Goal: Book appointment/travel/reservation

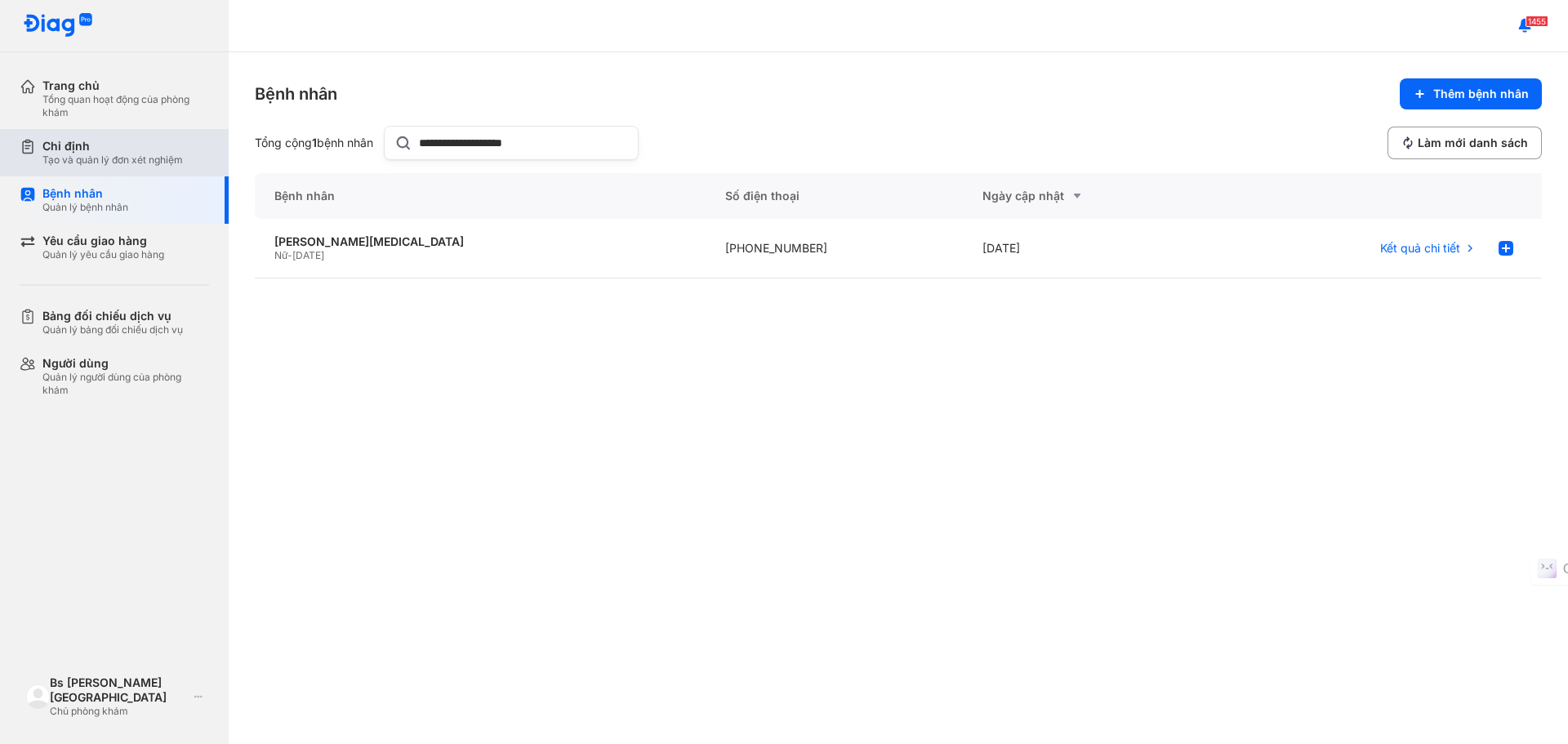
drag, startPoint x: 581, startPoint y: 140, endPoint x: 217, endPoint y: 152, distance: 364.2
click at [217, 152] on div "**********" at bounding box center [784, 372] width 1568 height 744
paste input "text"
type input "**********"
drag, startPoint x: 365, startPoint y: 246, endPoint x: 406, endPoint y: 242, distance: 41.2
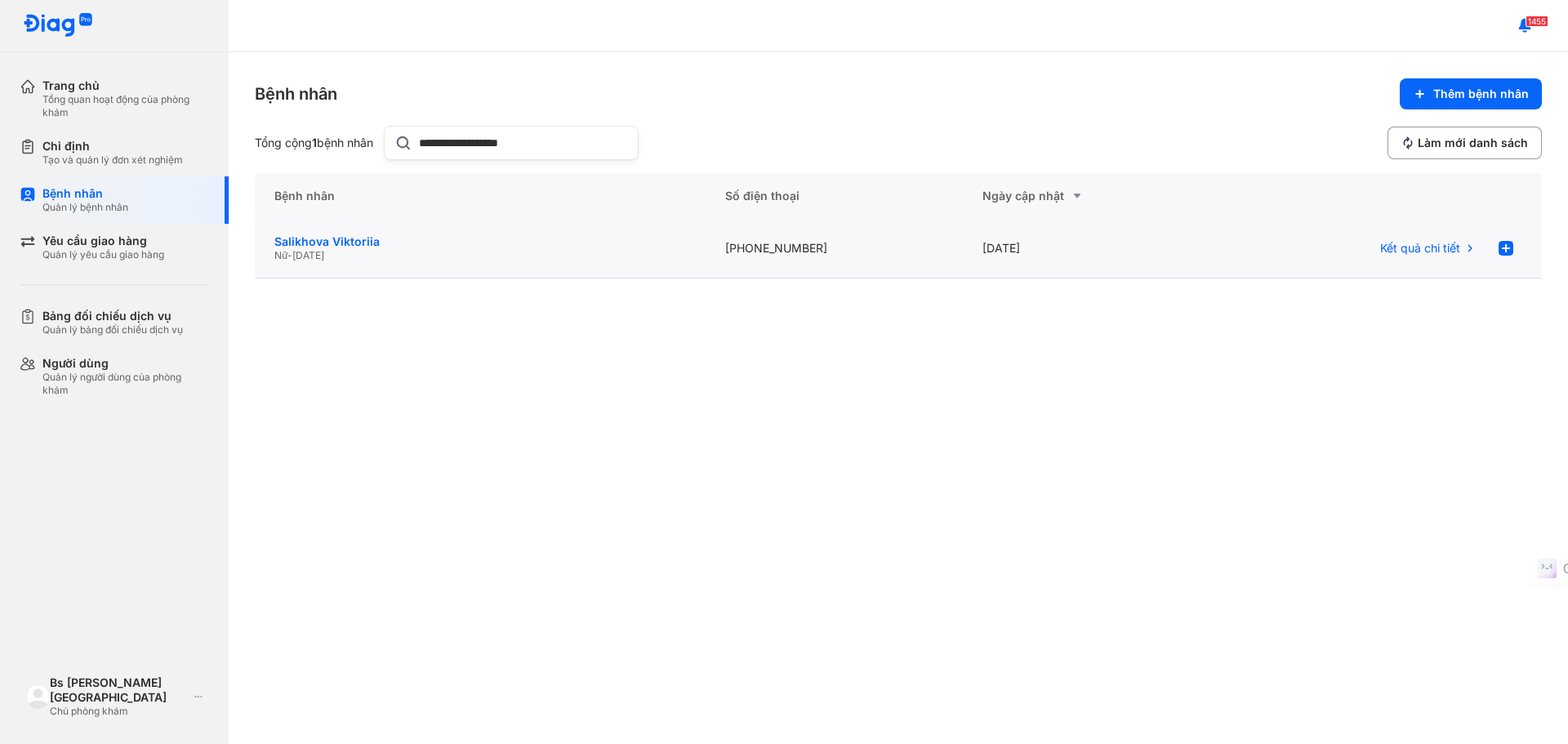
click at [365, 246] on div "Salikhova Viktoriia" at bounding box center [480, 242] width 411 height 15
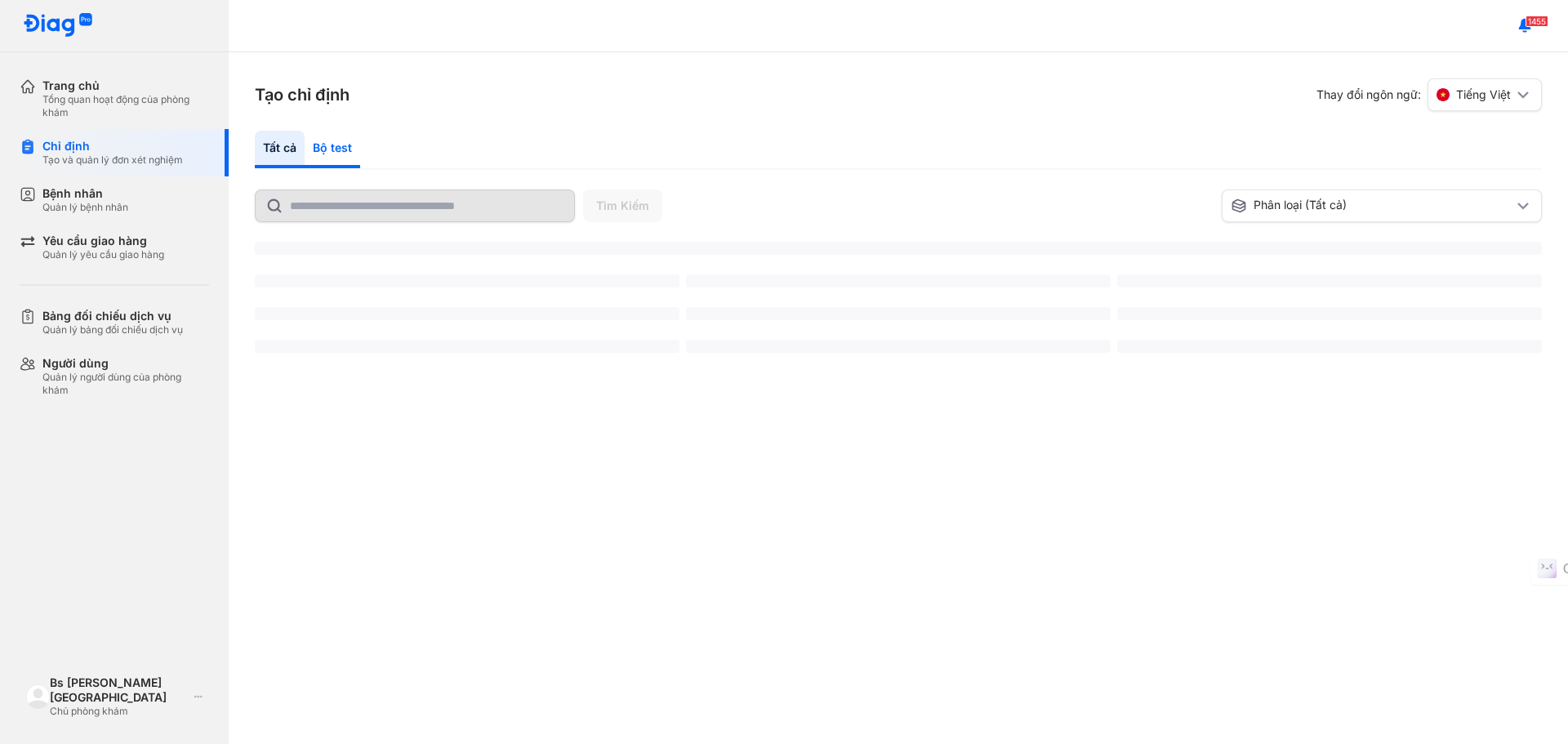
click at [338, 143] on div "Bộ test" at bounding box center [332, 148] width 56 height 37
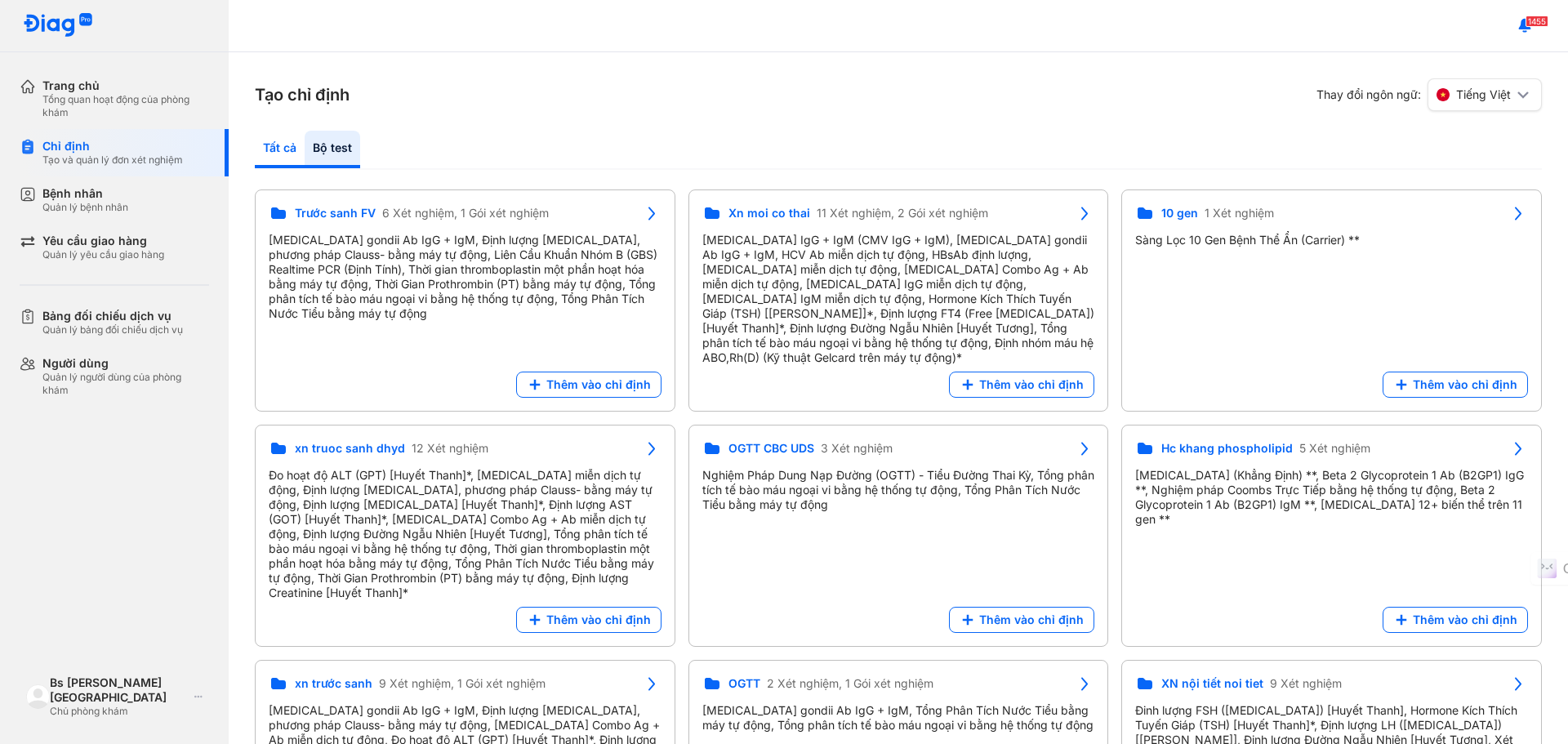
click at [304, 153] on div "Tất cả" at bounding box center [332, 148] width 56 height 37
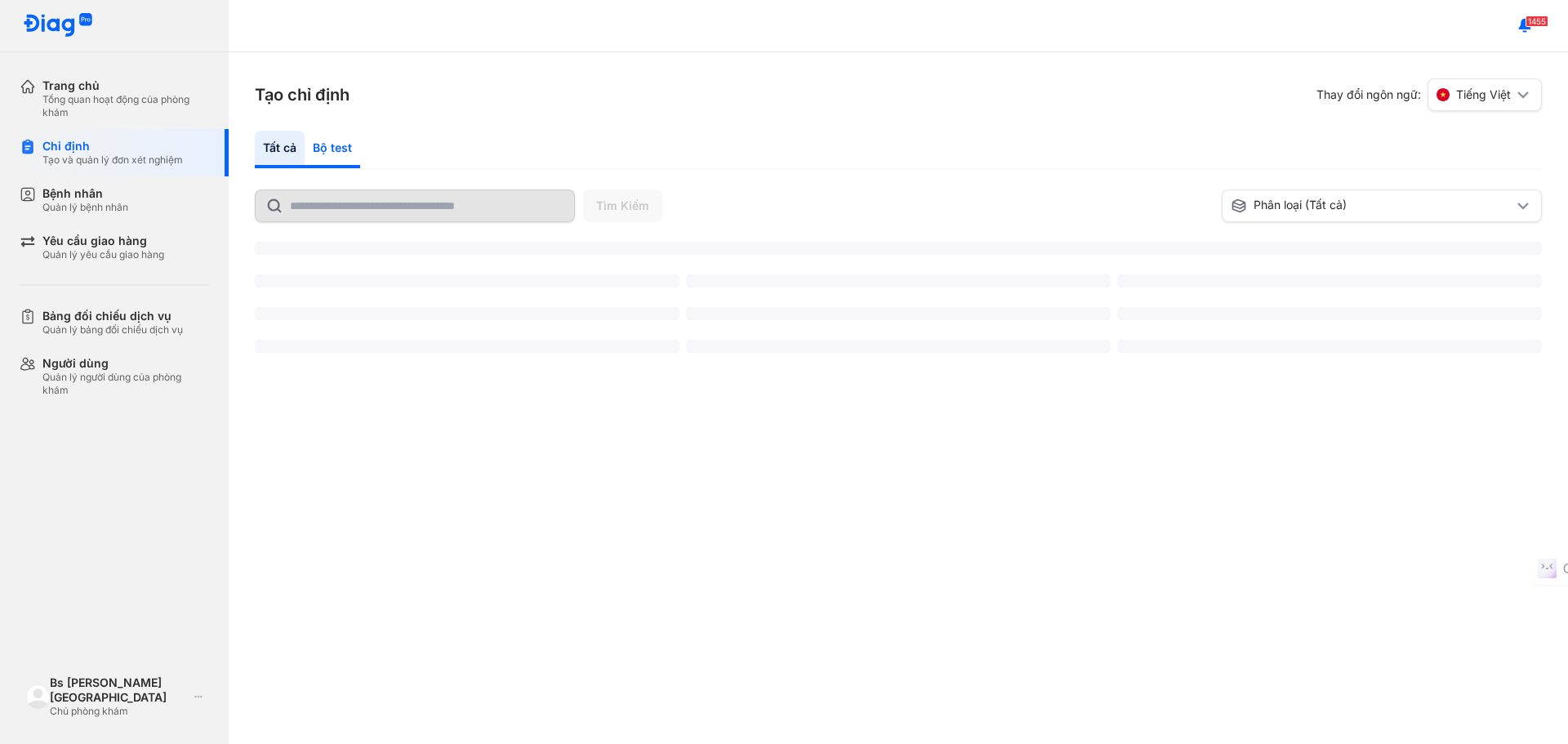
click at [337, 145] on div "Bộ test" at bounding box center [332, 148] width 56 height 37
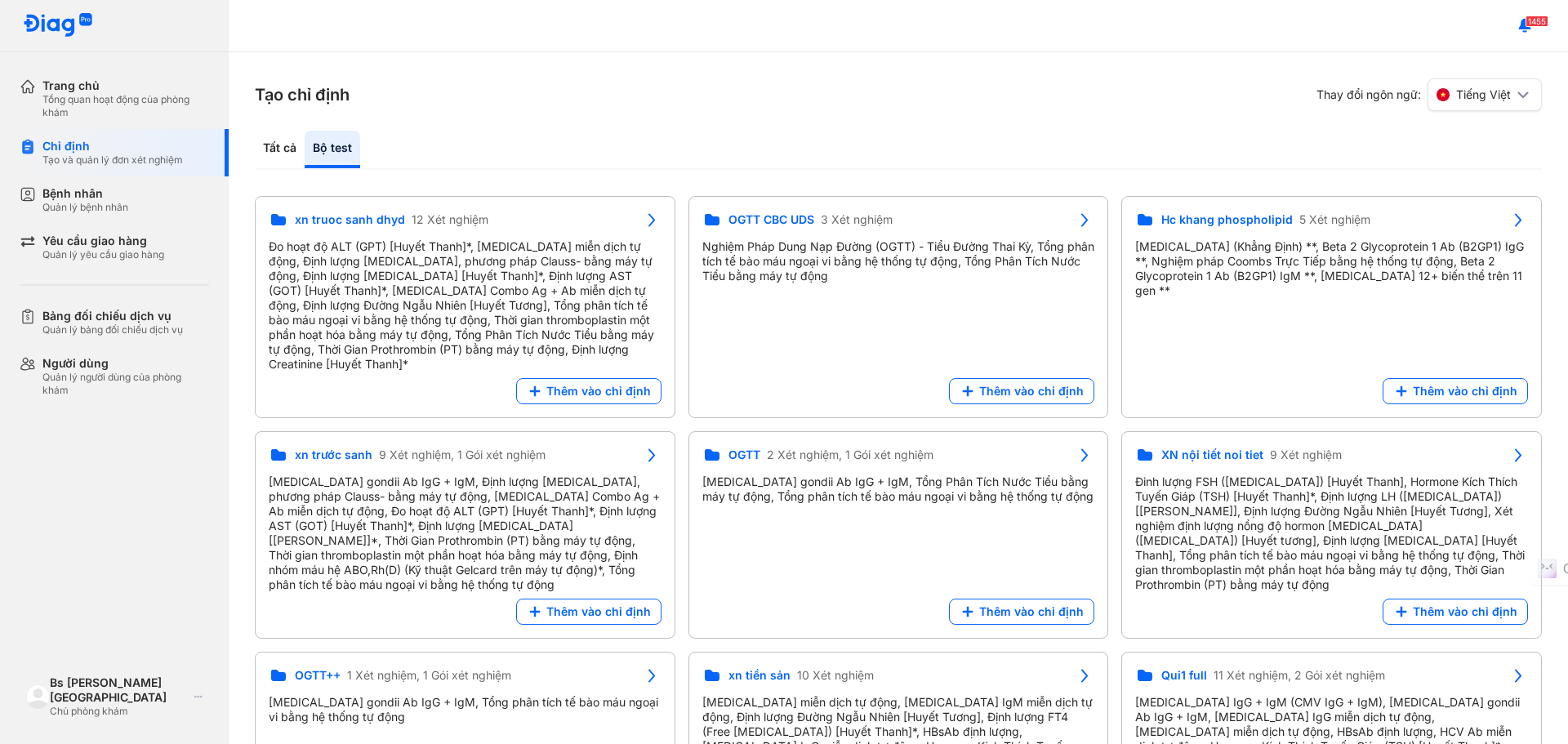
scroll to position [245, 0]
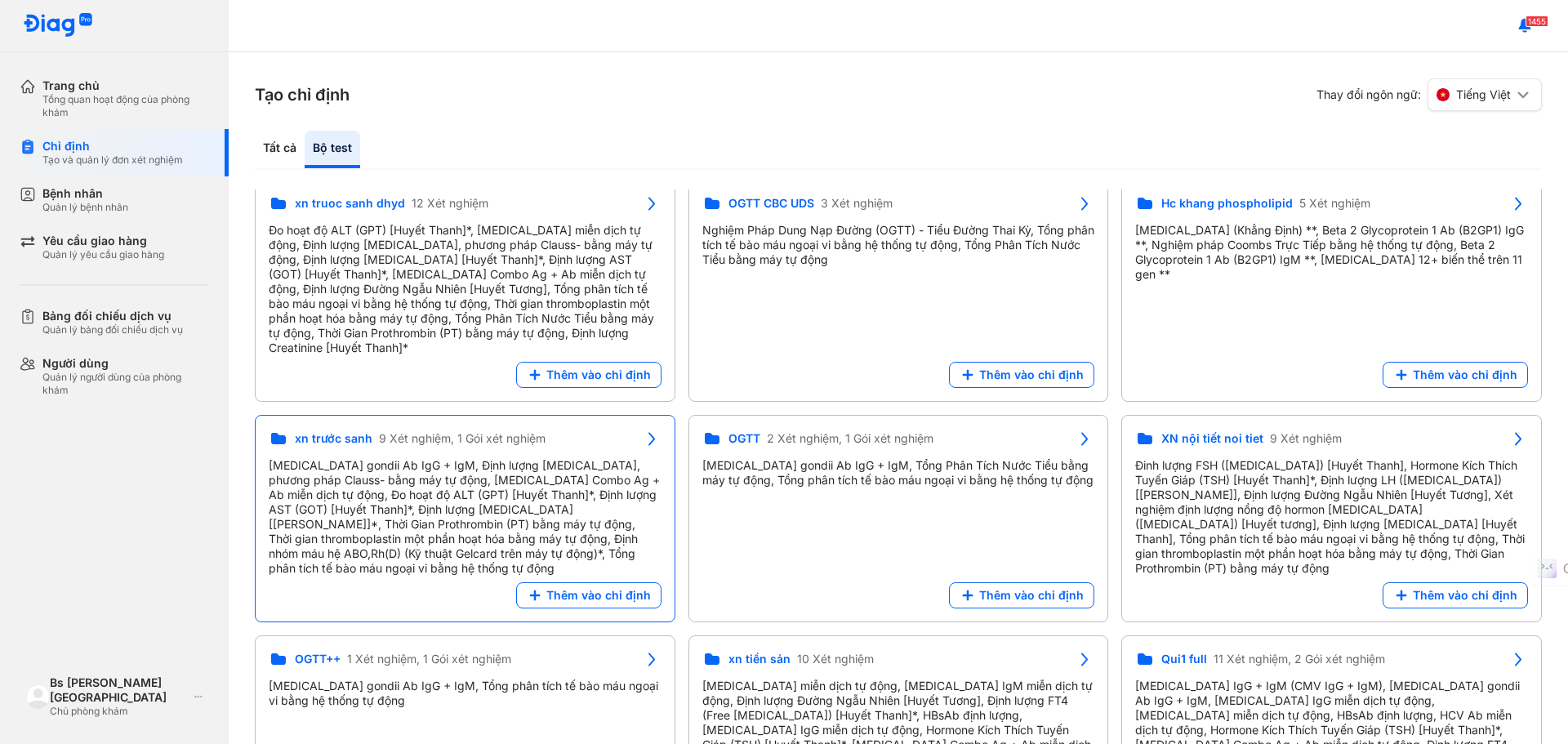
click at [354, 431] on span "xn trước sanh" at bounding box center [334, 439] width 78 height 15
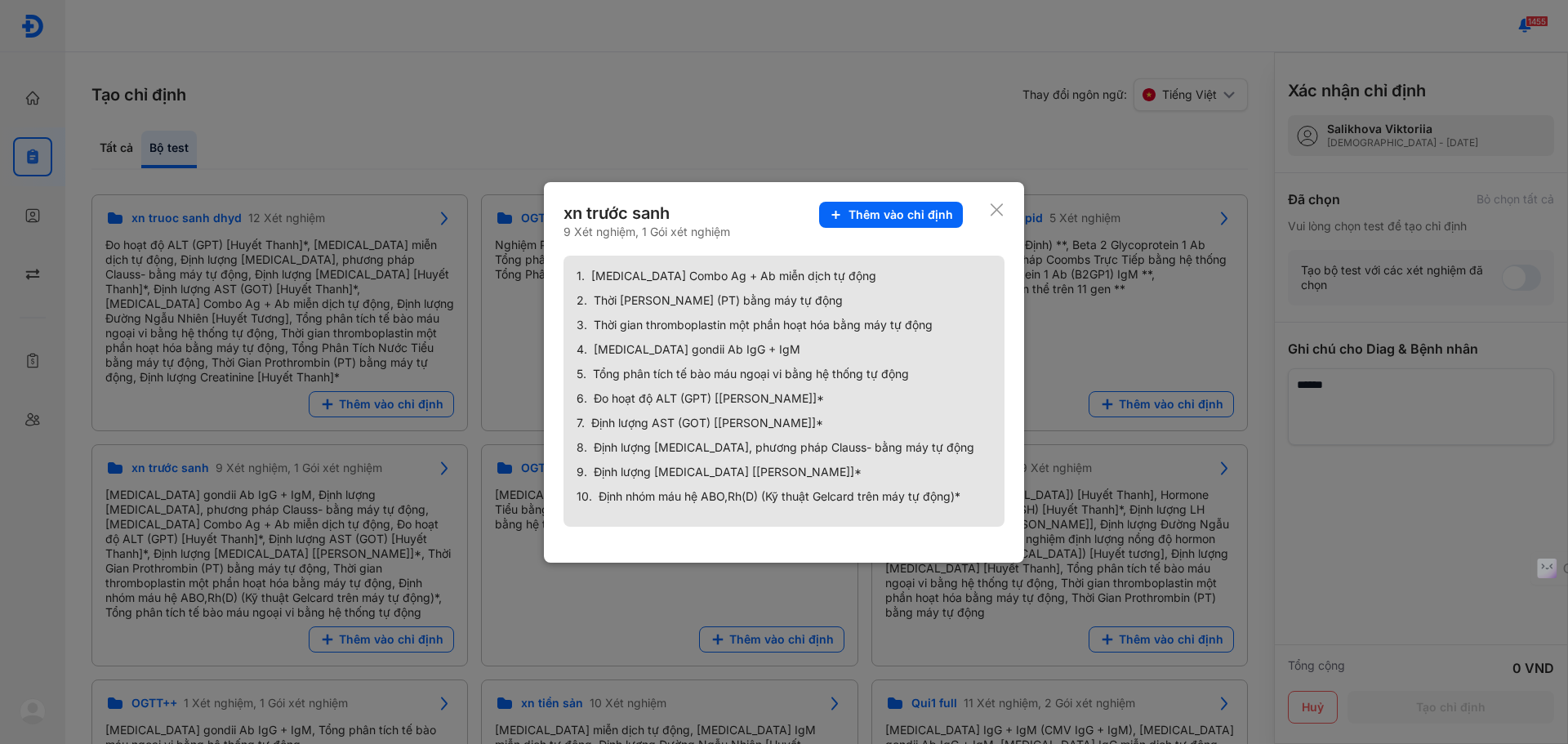
scroll to position [260, 0]
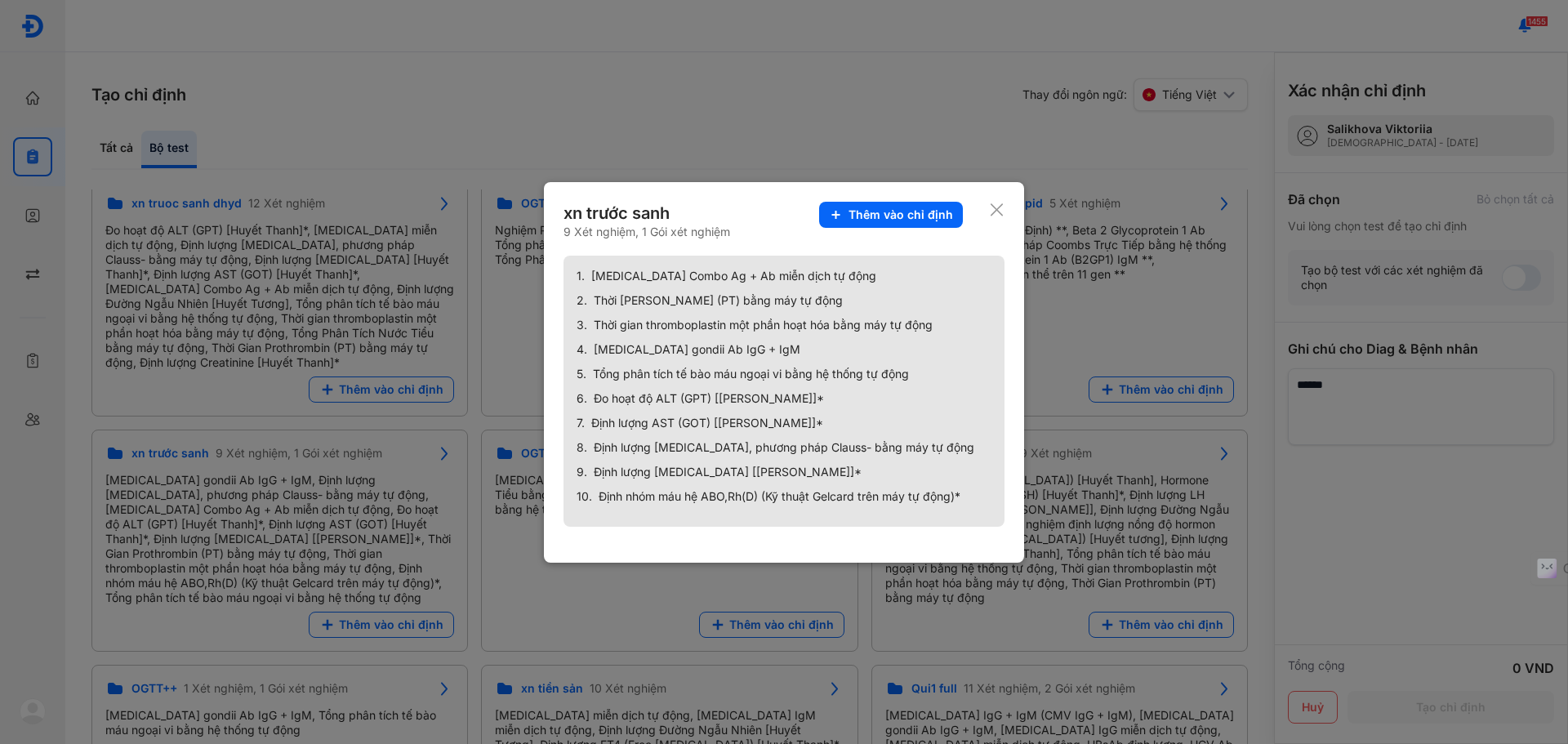
click at [999, 207] on use at bounding box center [996, 209] width 12 height 12
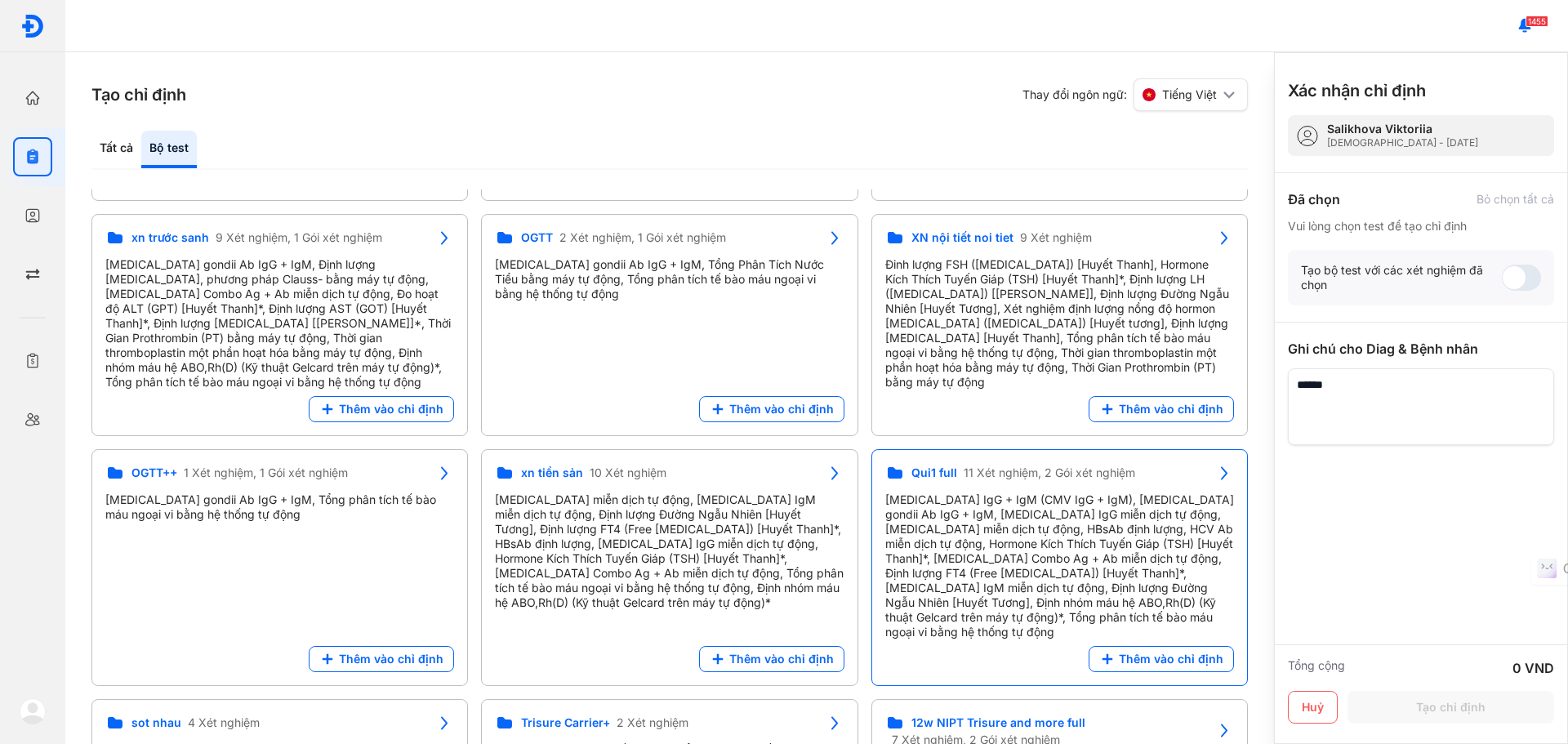
scroll to position [423, 0]
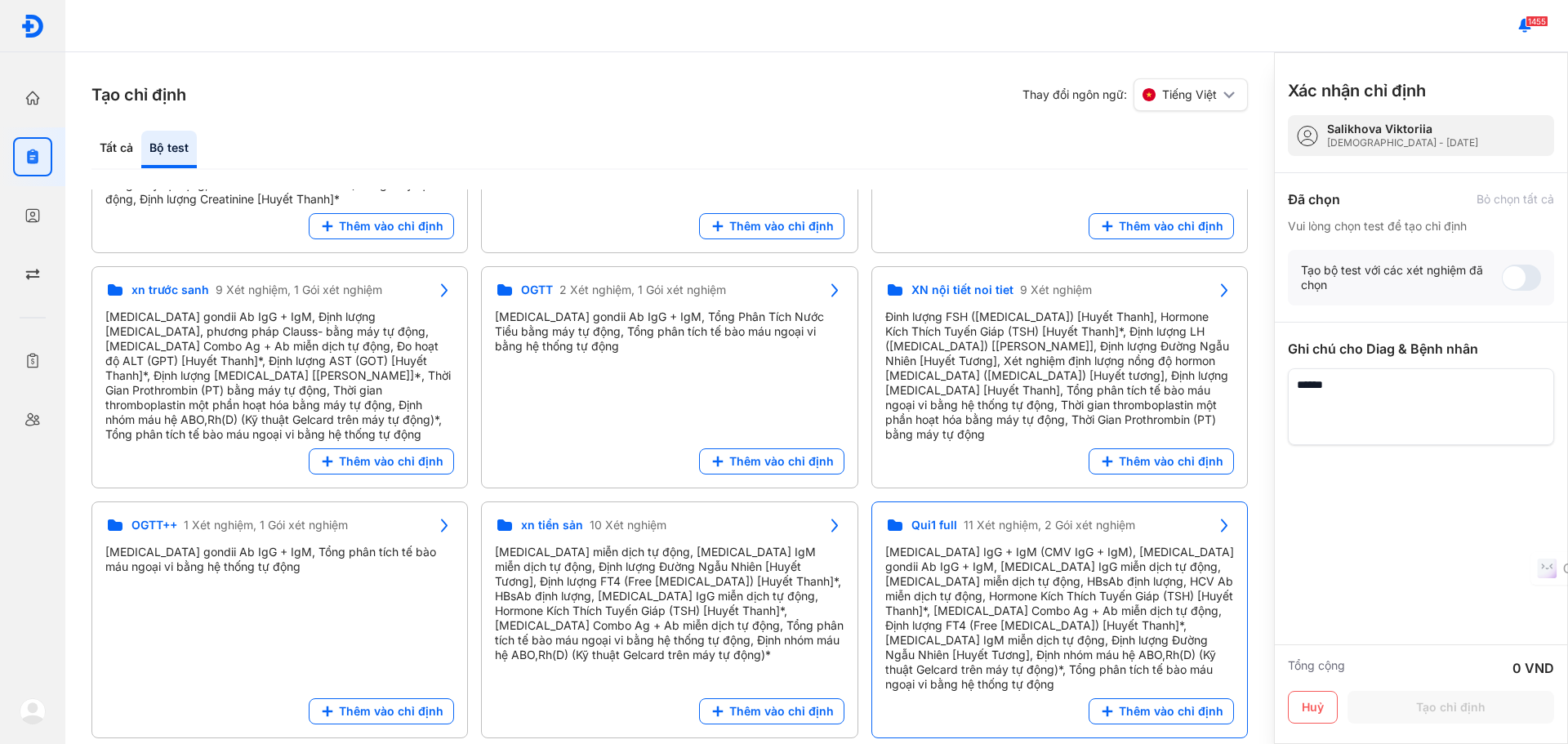
click at [934, 518] on span "Qui1 full" at bounding box center [934, 525] width 46 height 15
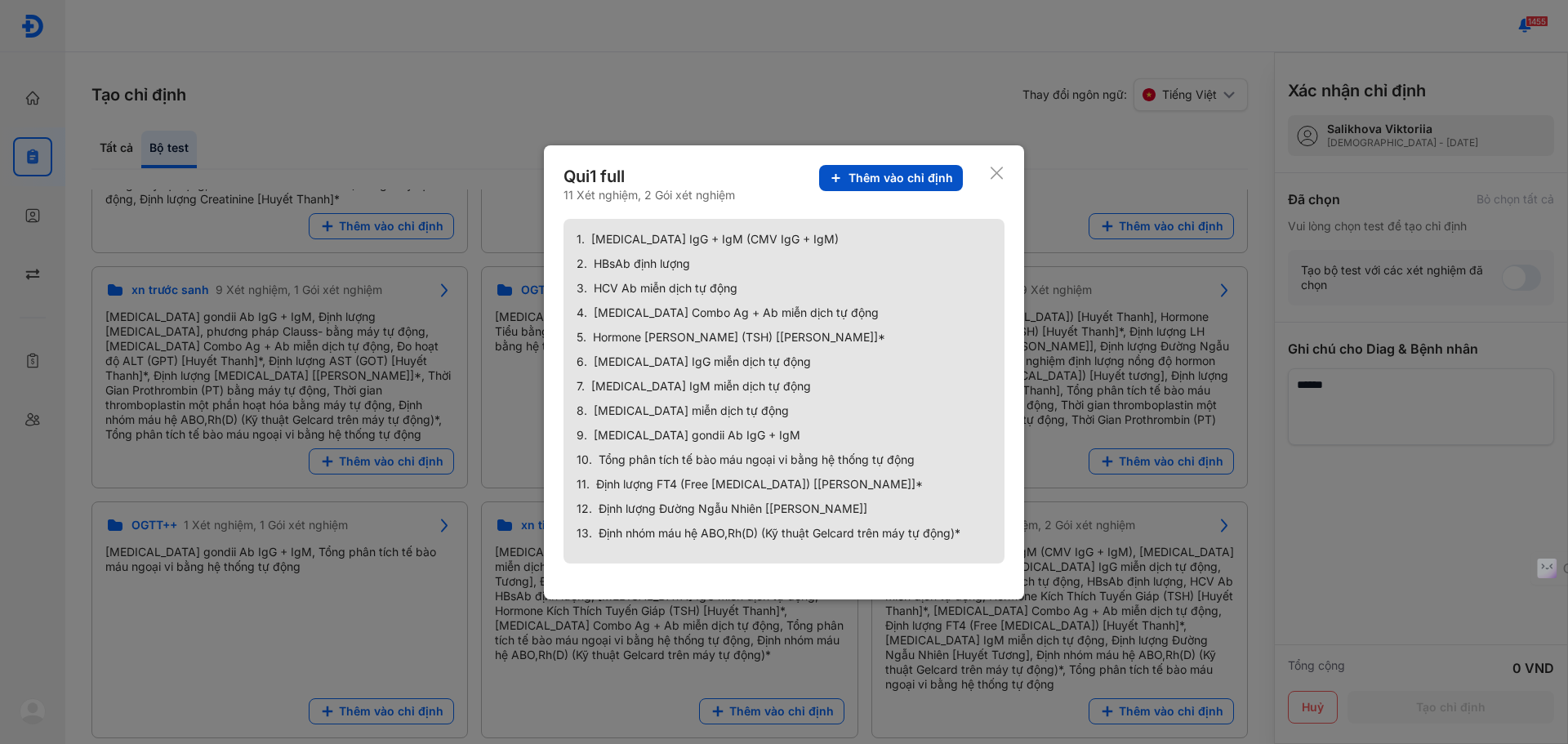
click at [869, 182] on span "Thêm vào chỉ định" at bounding box center [901, 178] width 105 height 15
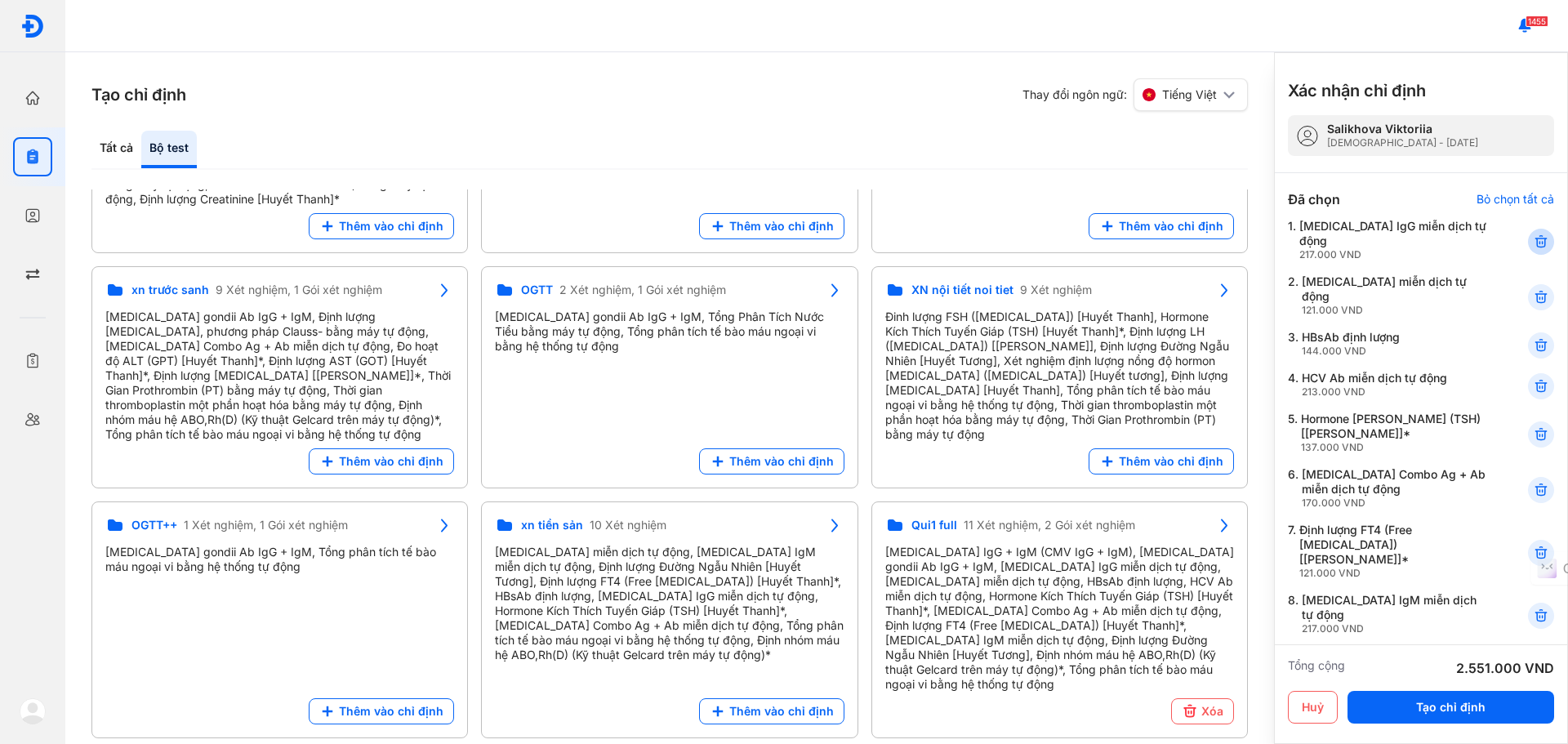
click at [1533, 234] on icon at bounding box center [1541, 242] width 17 height 17
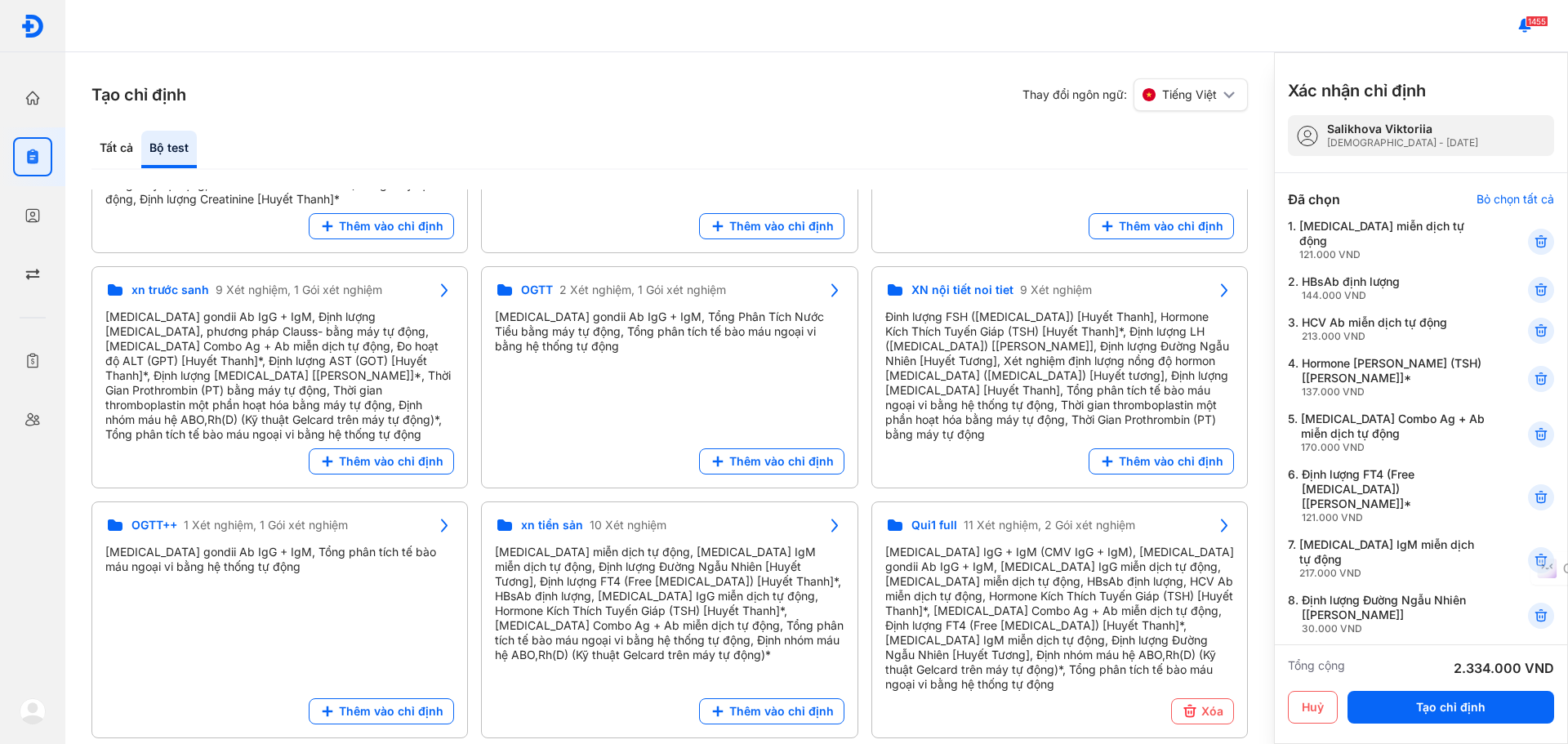
click at [1533, 234] on icon at bounding box center [1541, 242] width 17 height 17
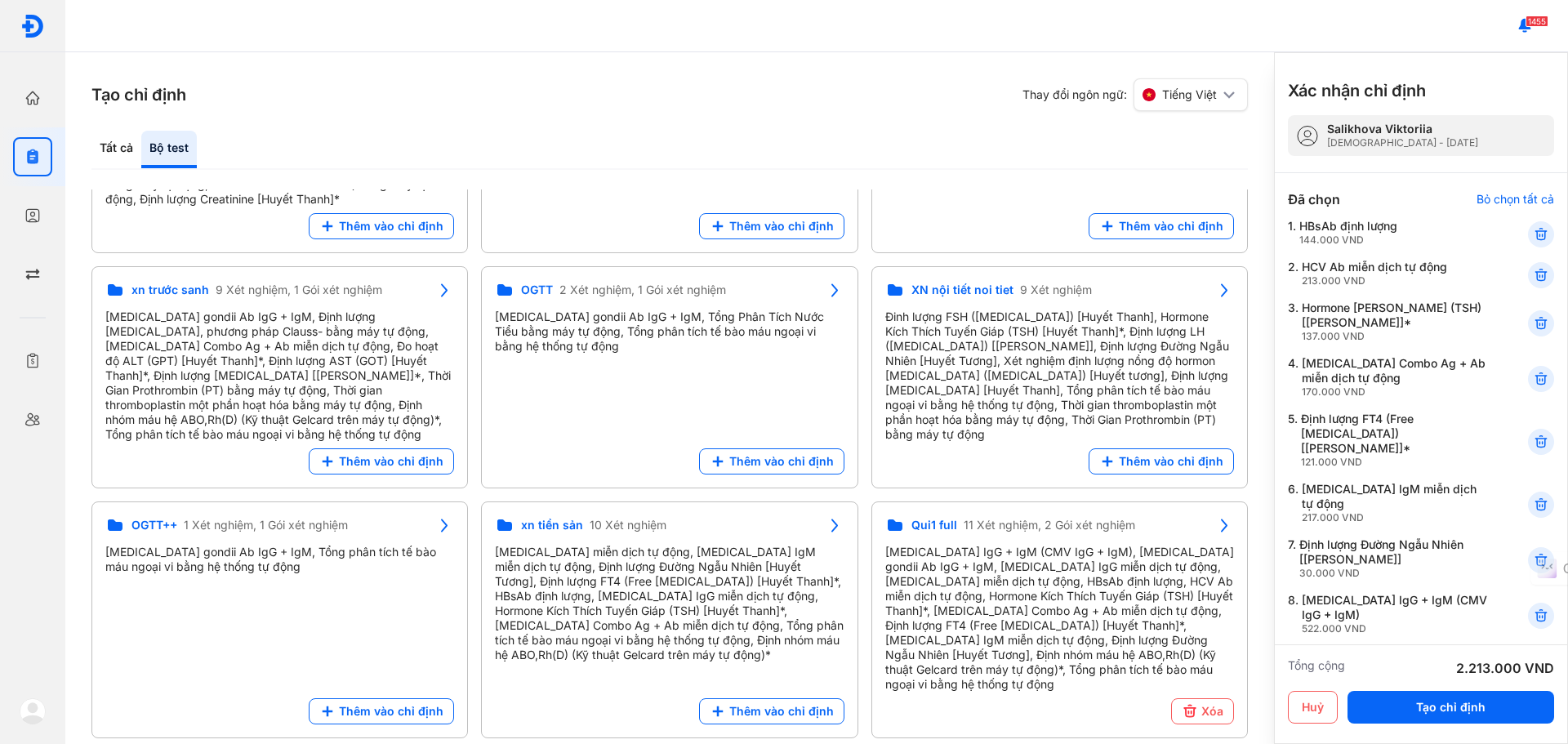
click at [1533, 234] on icon at bounding box center [1541, 235] width 17 height 17
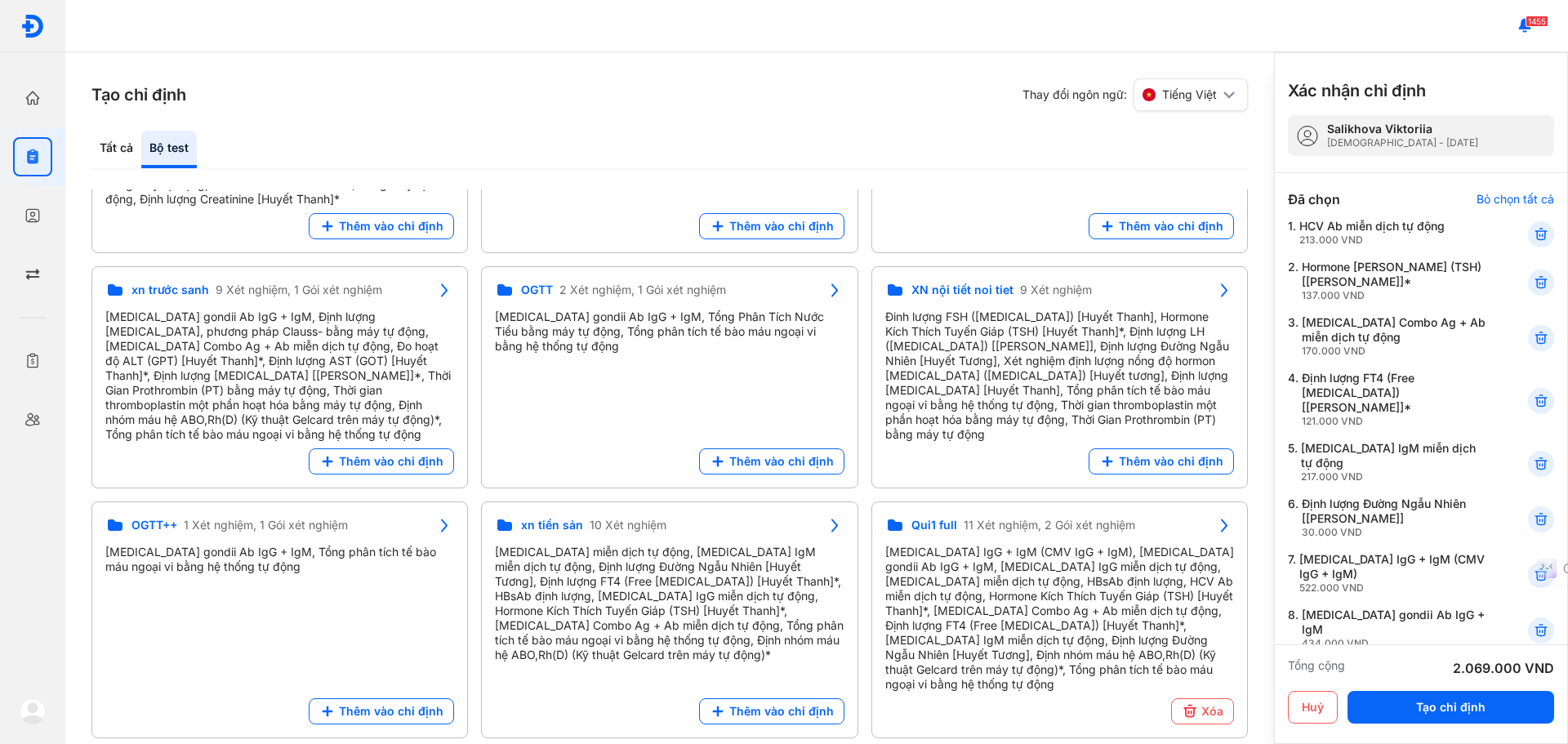
click at [1533, 234] on icon at bounding box center [1541, 235] width 17 height 17
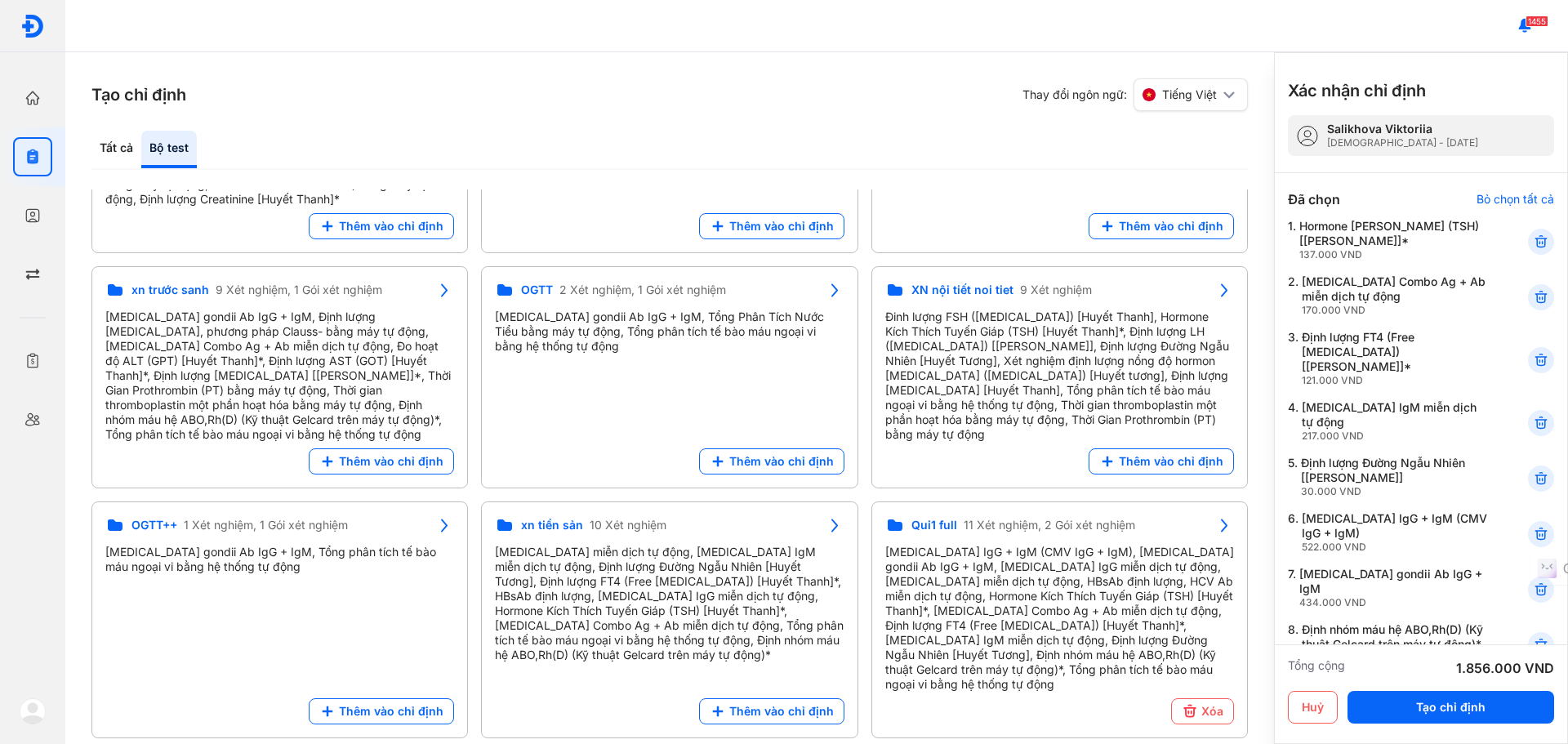
click at [1533, 234] on icon at bounding box center [1541, 242] width 17 height 17
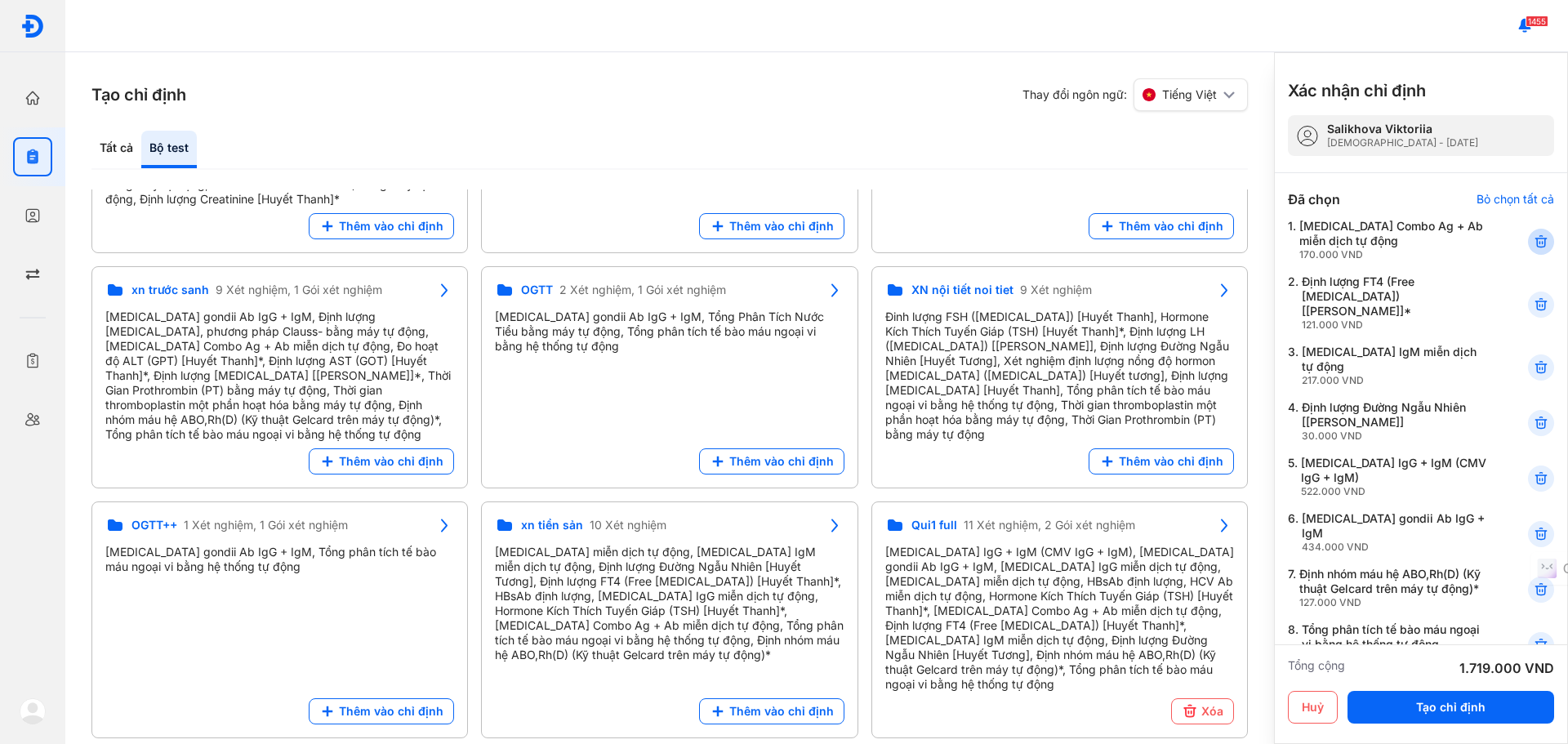
click at [1533, 234] on icon at bounding box center [1541, 242] width 17 height 17
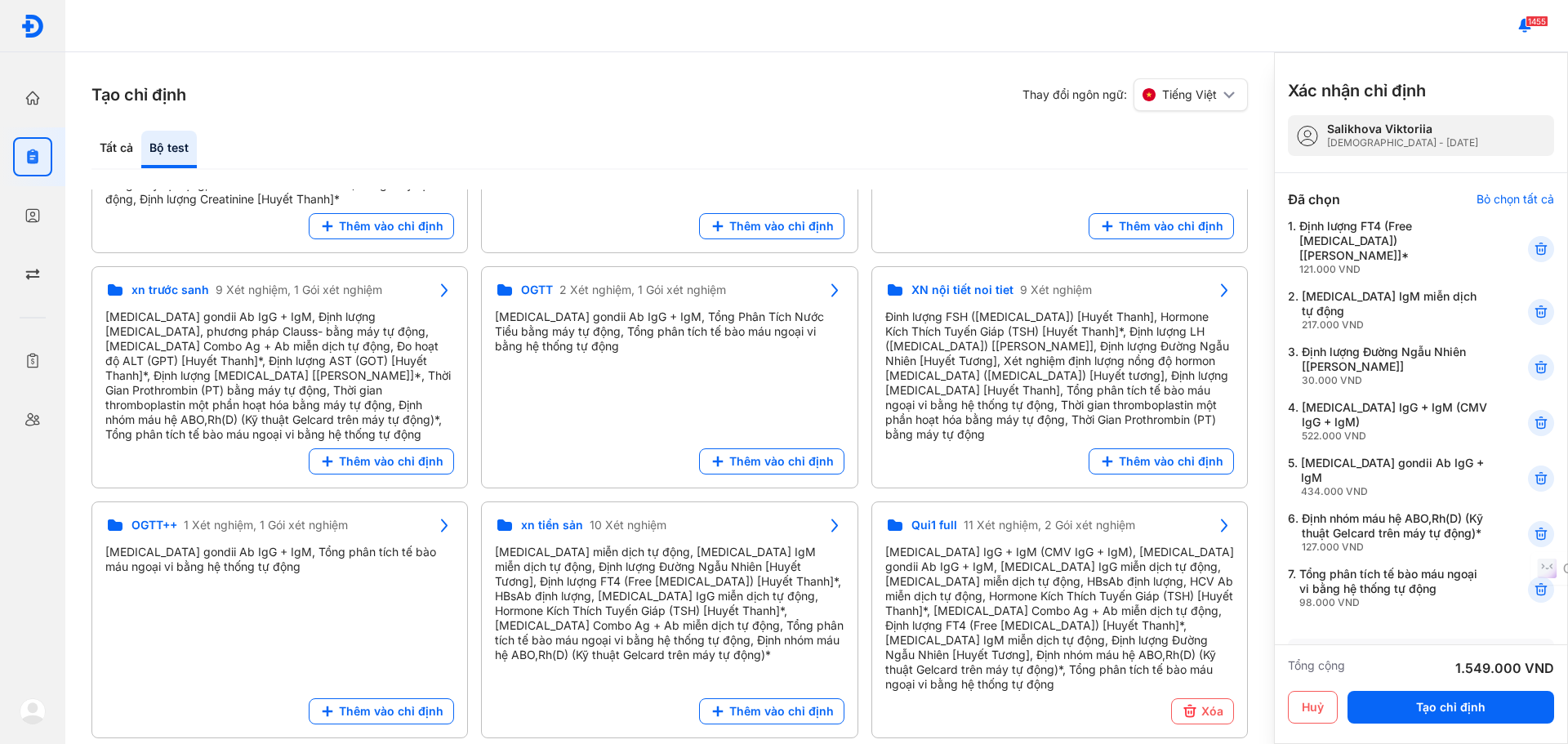
click at [1533, 241] on icon at bounding box center [1541, 249] width 17 height 17
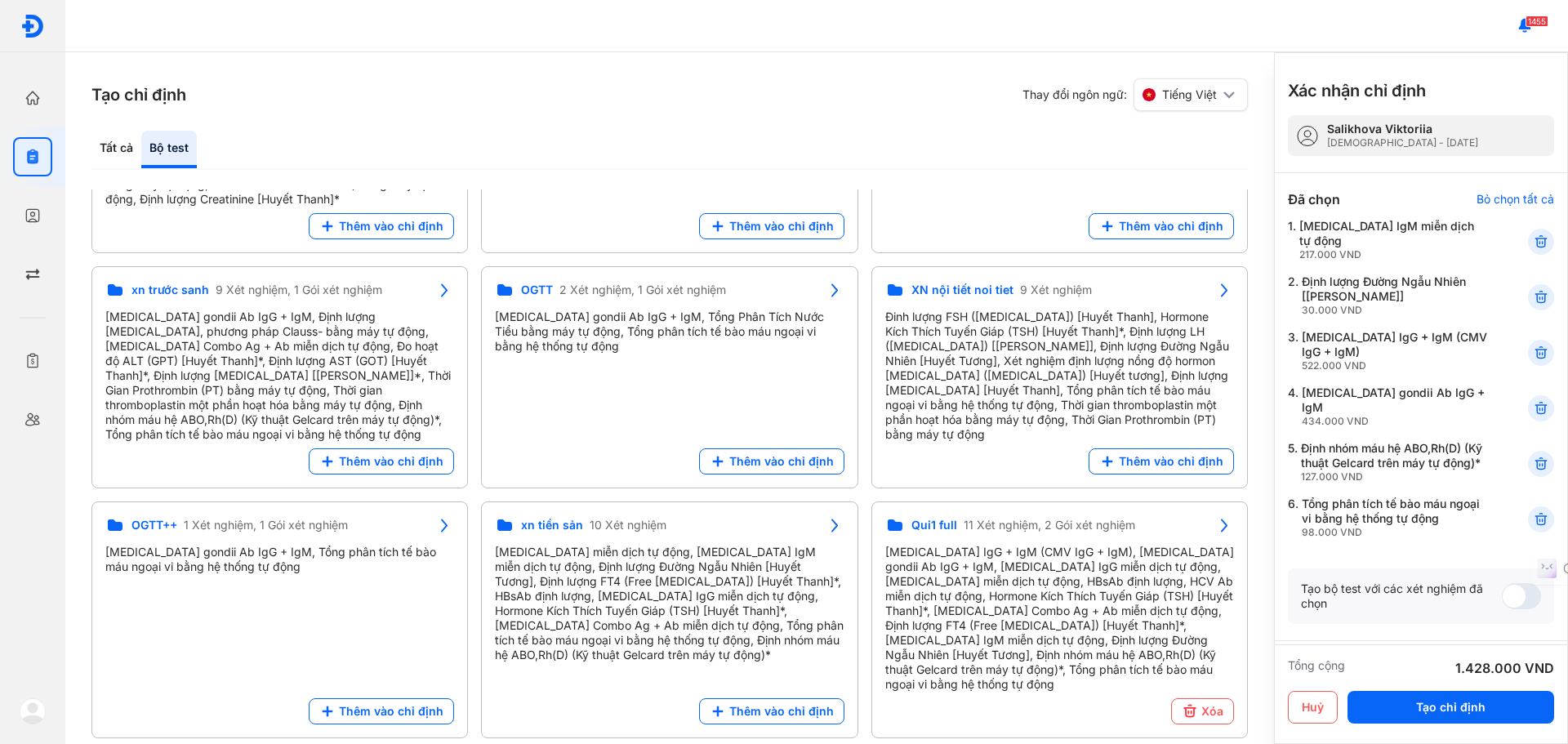
click at [1533, 234] on icon at bounding box center [1541, 242] width 17 height 17
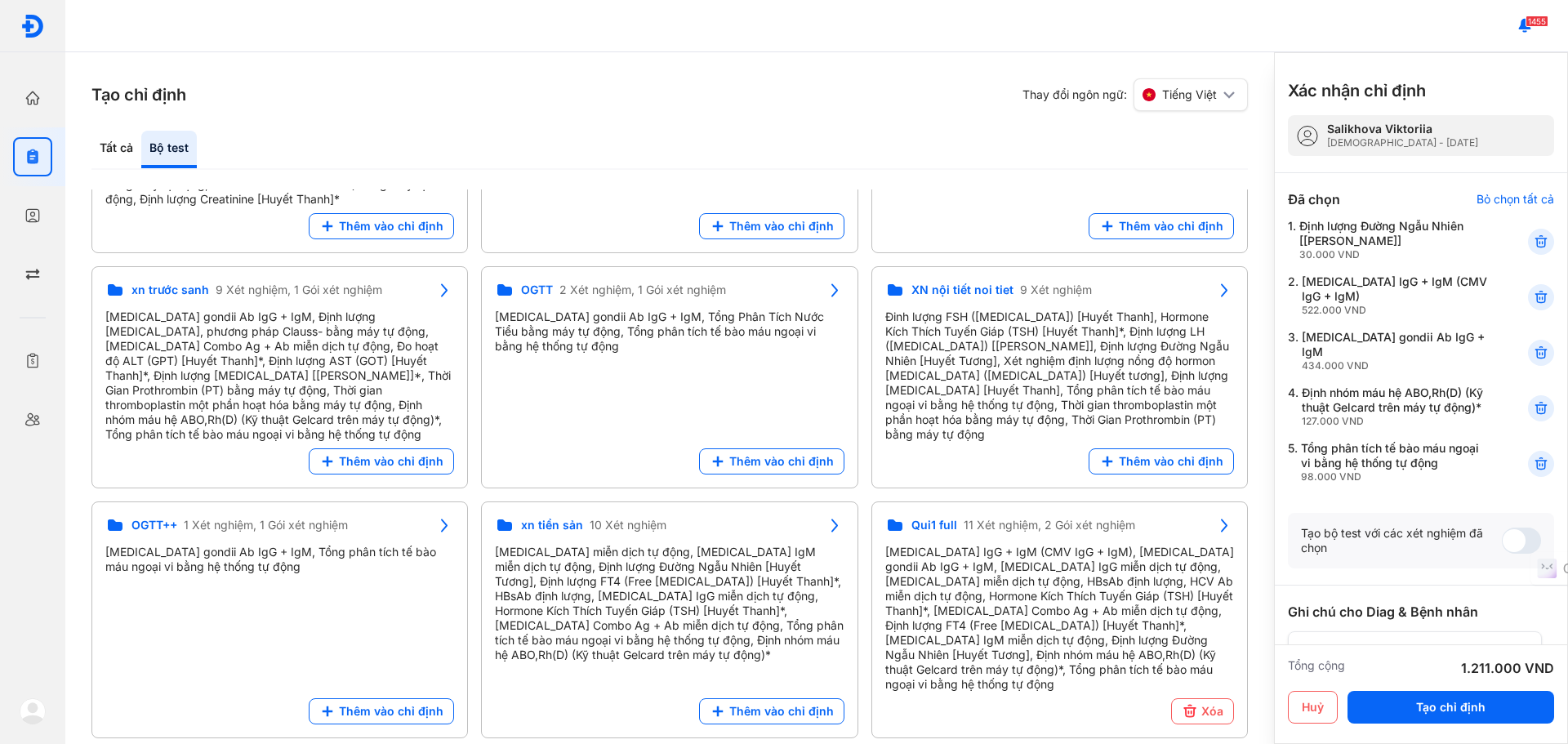
click at [1533, 234] on icon at bounding box center [1541, 242] width 17 height 17
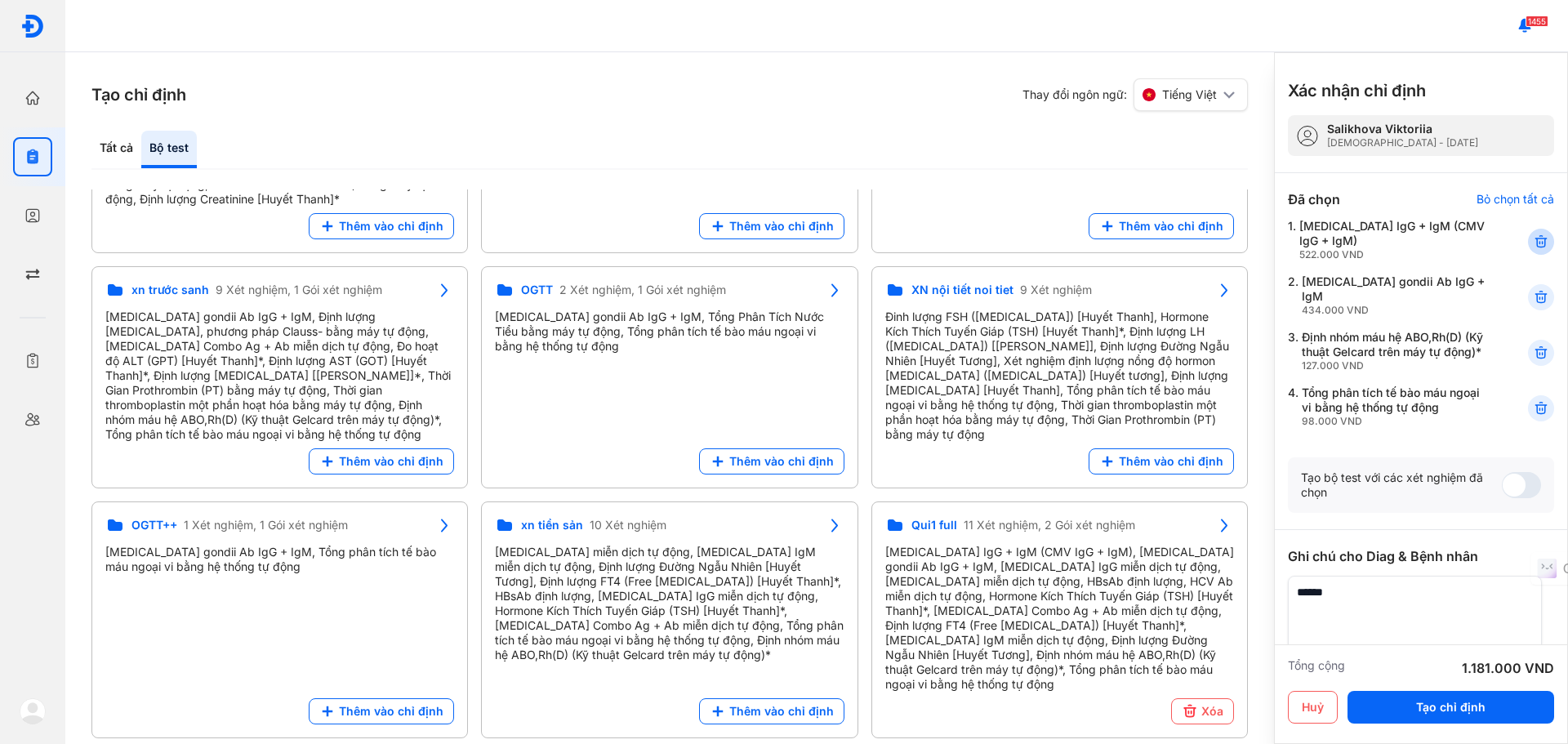
click at [1533, 234] on icon at bounding box center [1541, 242] width 17 height 17
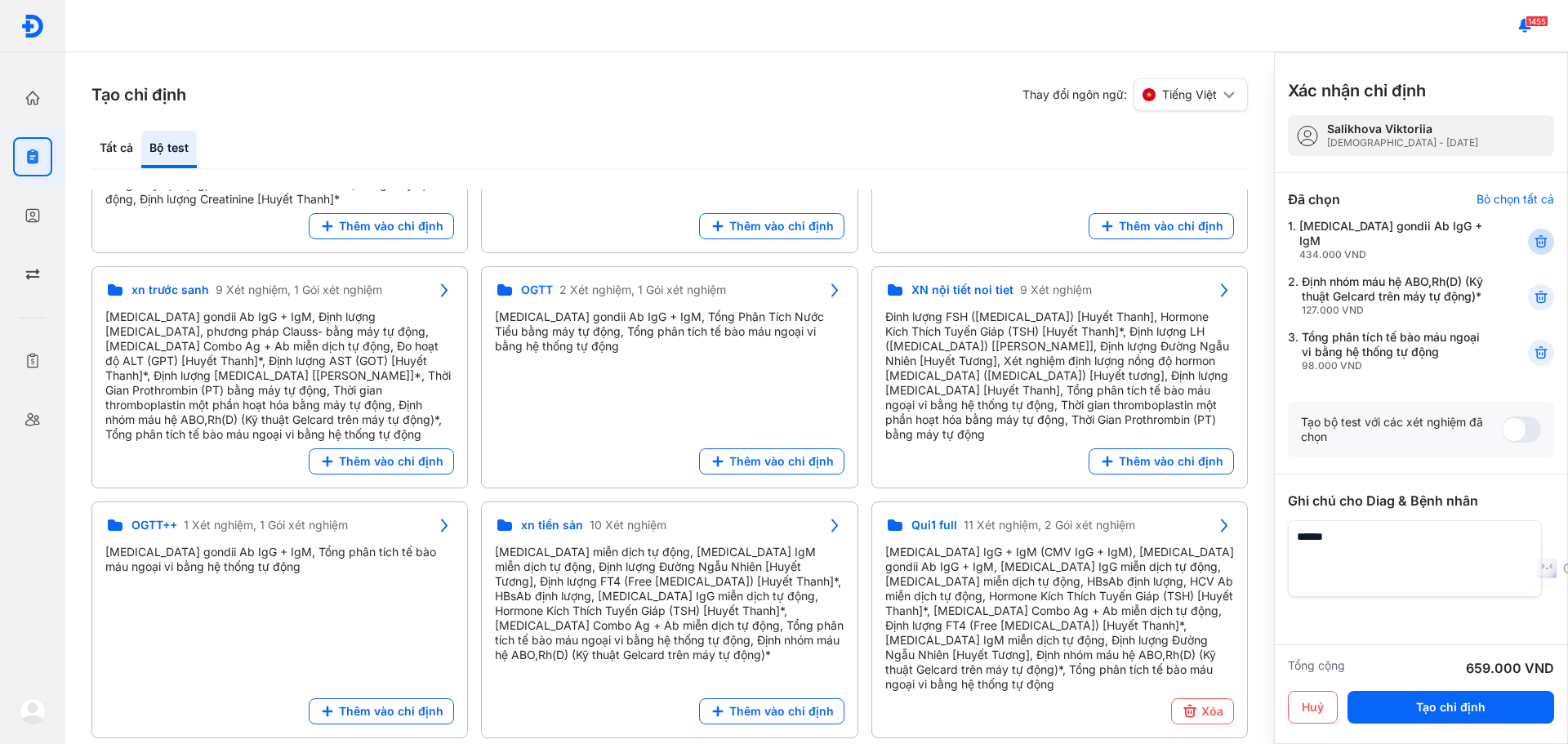
click at [1533, 234] on icon at bounding box center [1541, 242] width 17 height 17
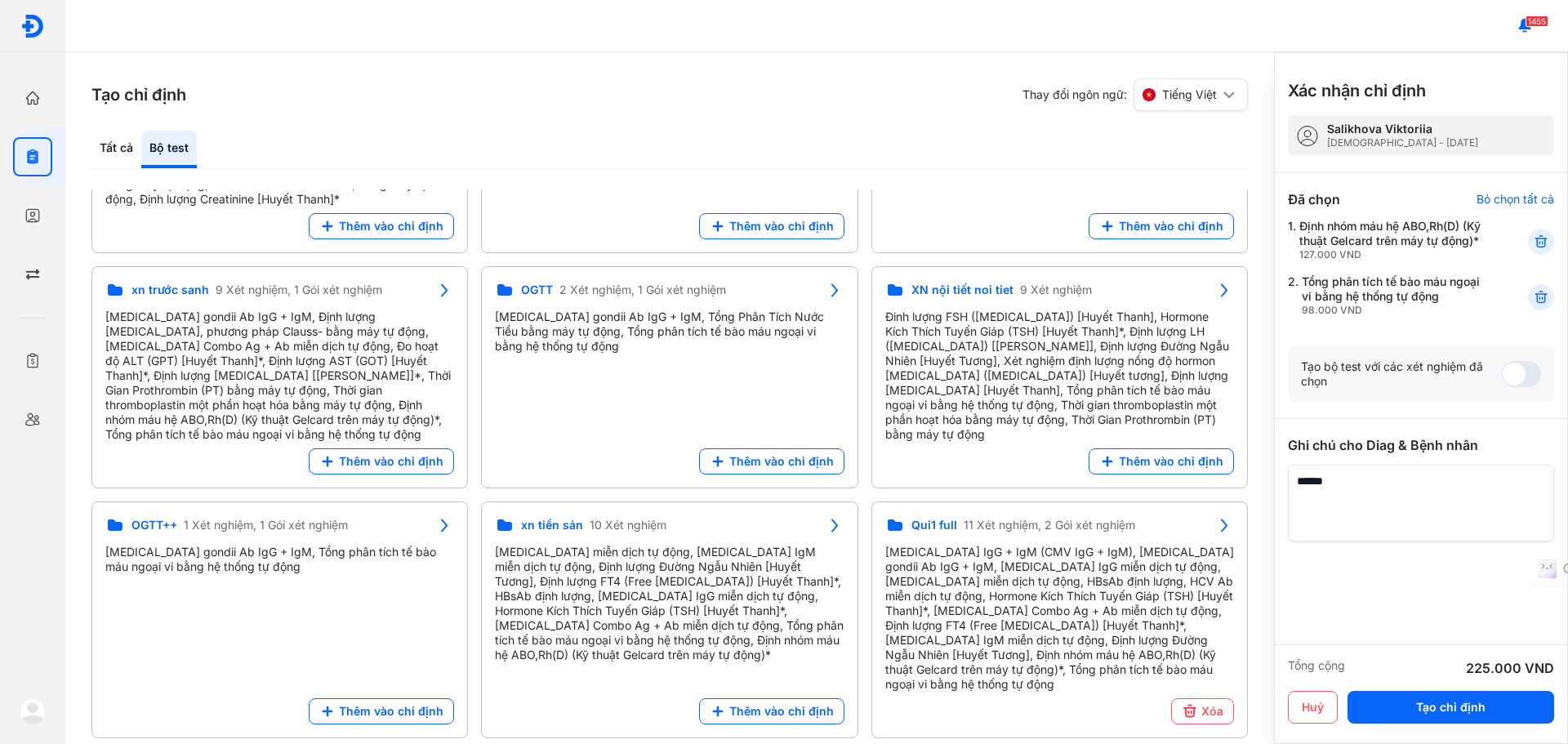
click at [1531, 234] on div at bounding box center [1541, 241] width 26 height 26
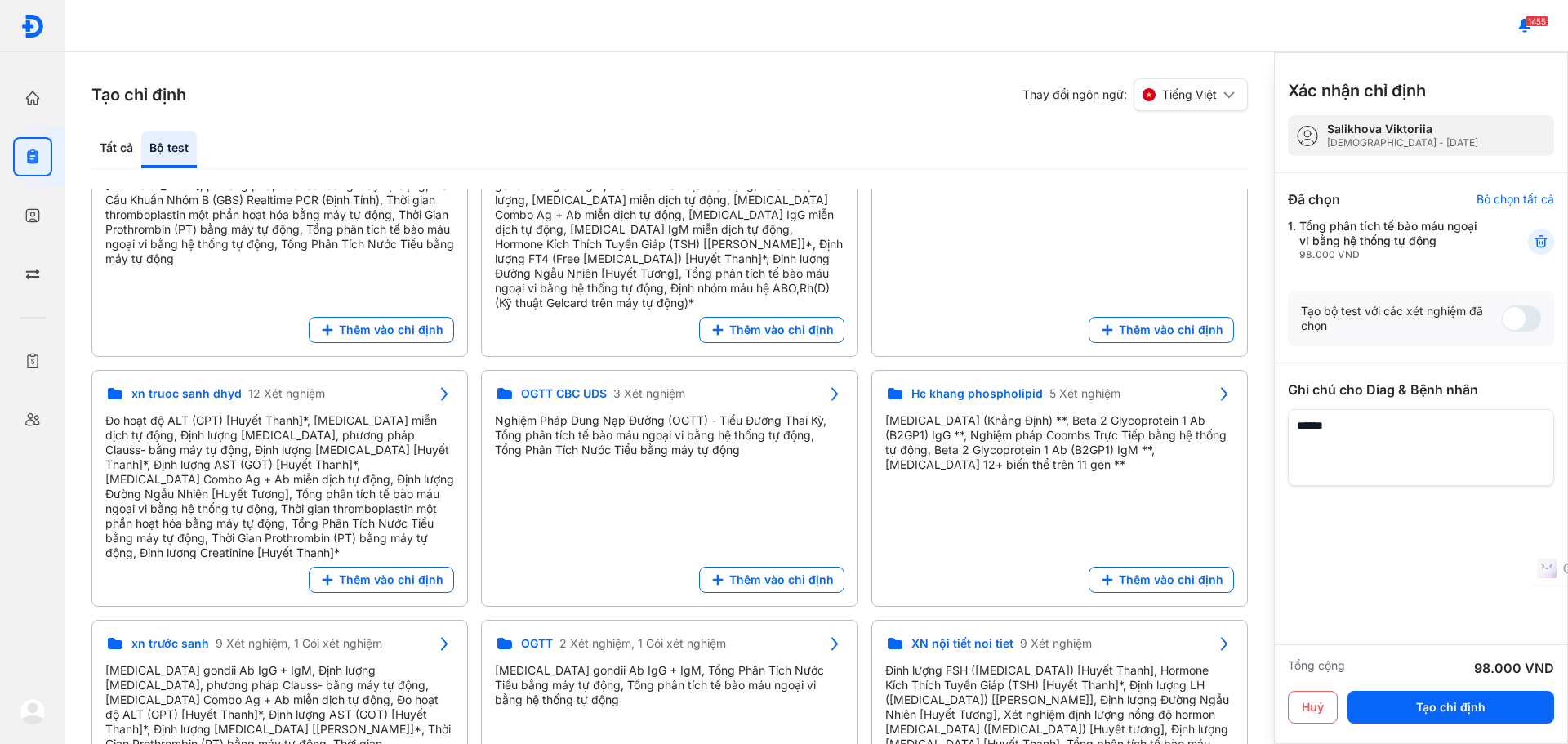
scroll to position [0, 0]
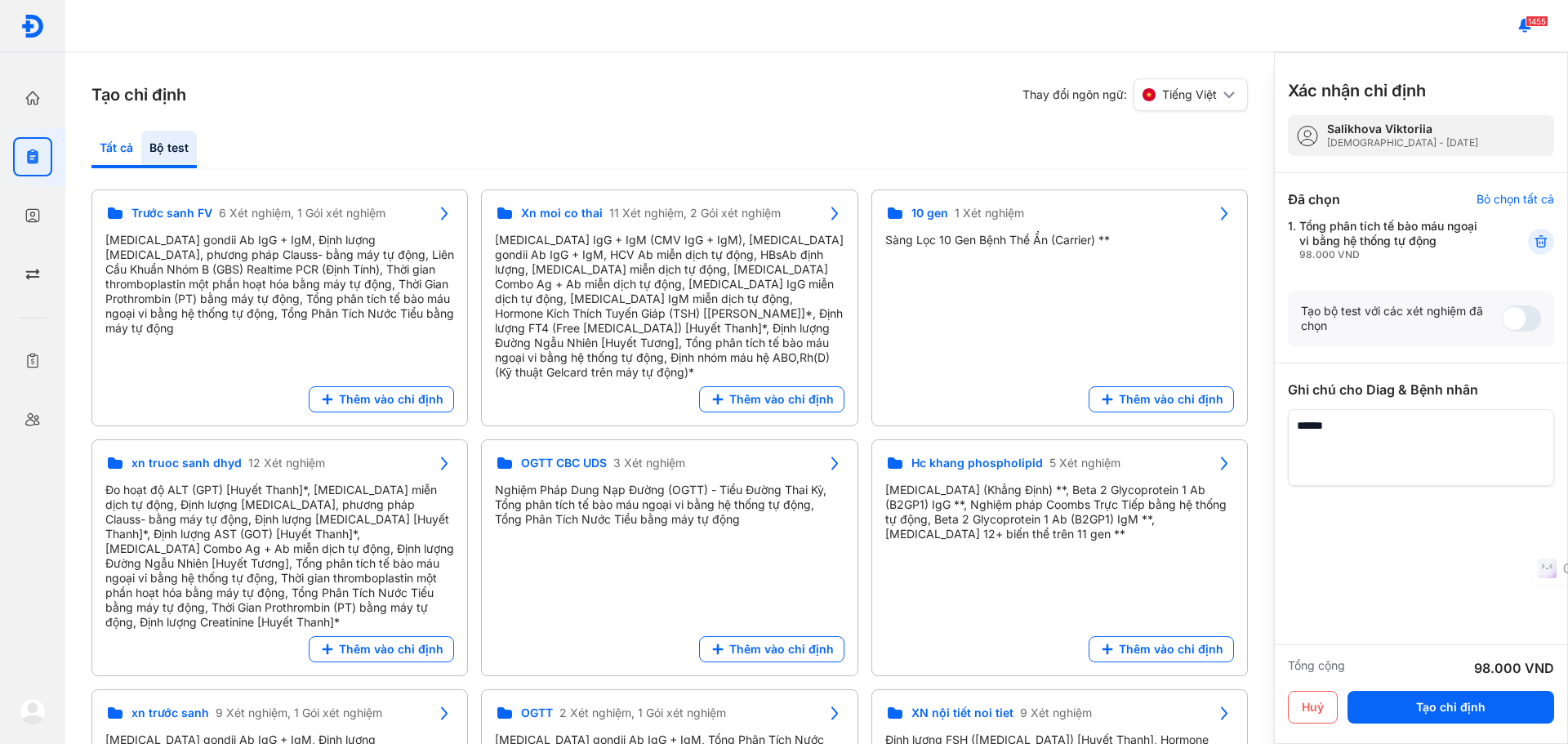
click at [141, 141] on div "Tất cả" at bounding box center [168, 148] width 56 height 37
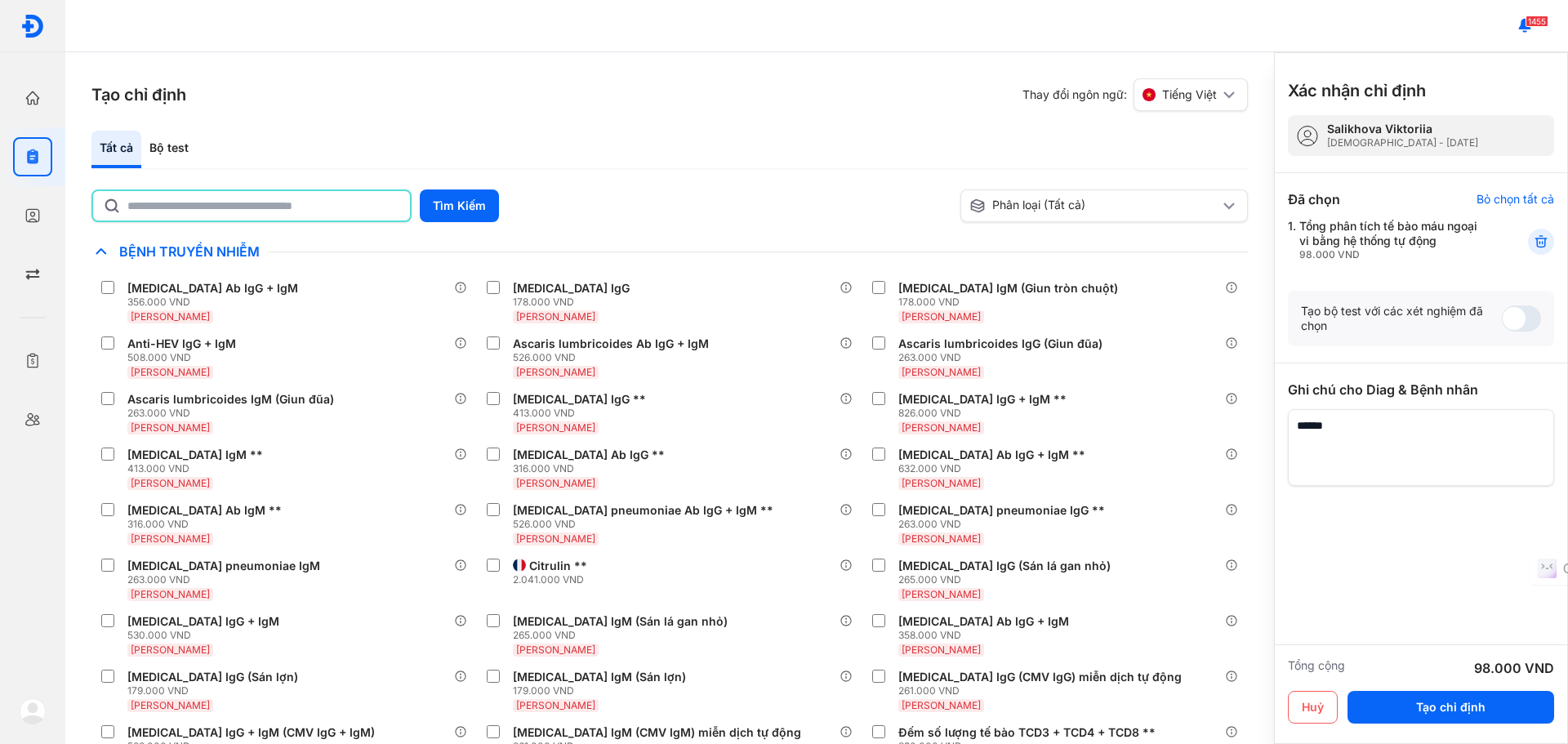
click at [245, 203] on input "text" at bounding box center [264, 205] width 273 height 29
type input "*****"
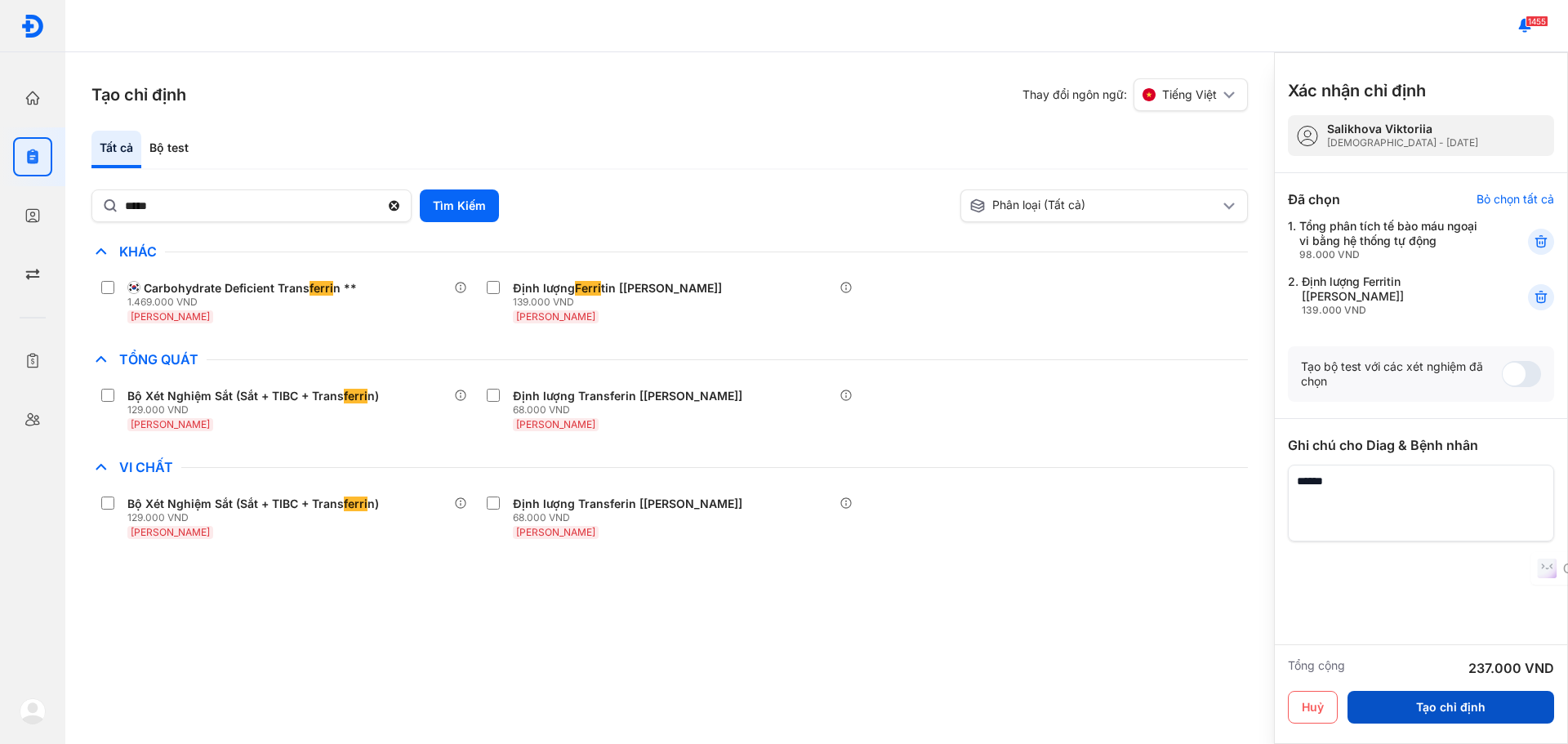
click at [1472, 708] on button "Tạo chỉ định" at bounding box center [1450, 707] width 207 height 32
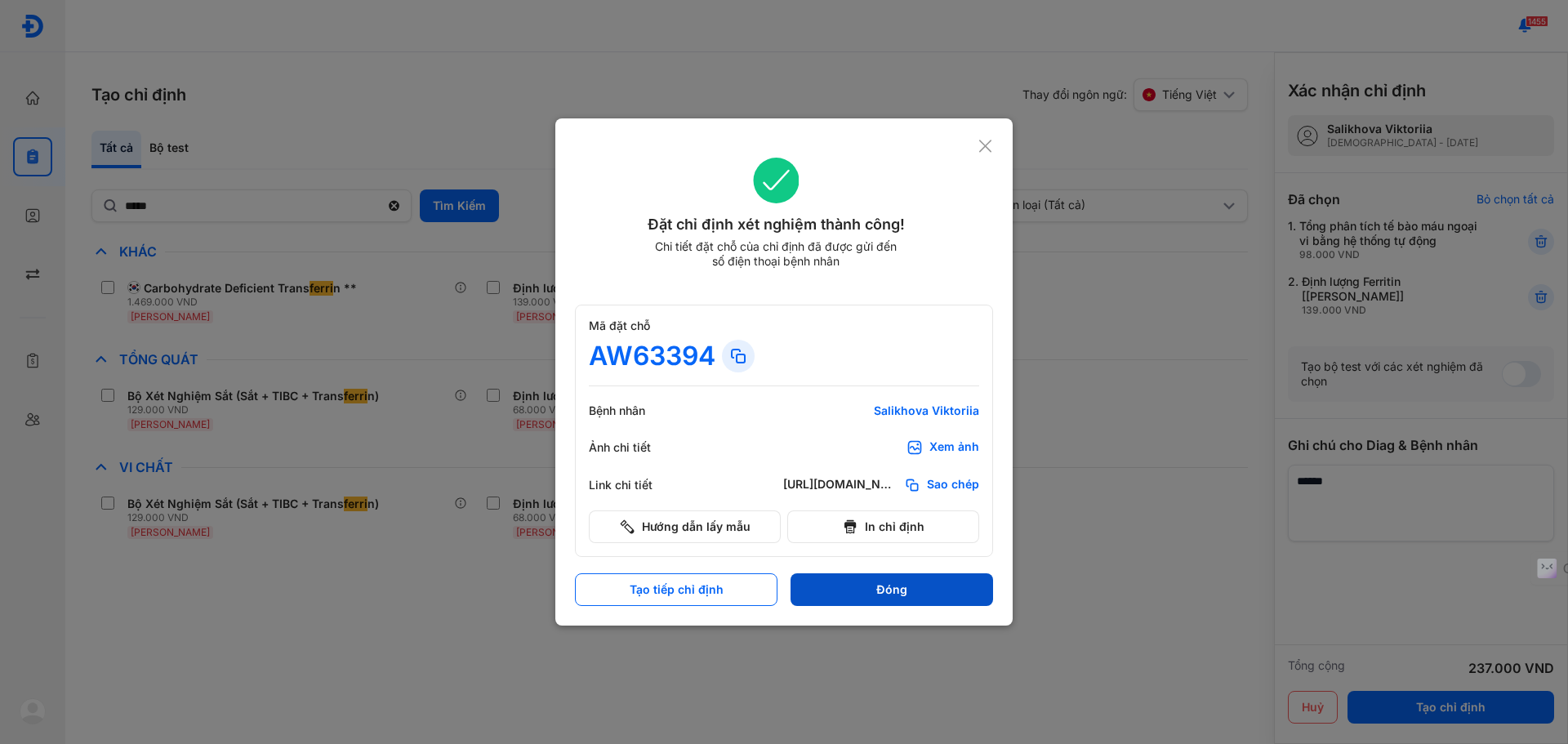
click at [903, 590] on button "Đóng" at bounding box center [892, 589] width 202 height 32
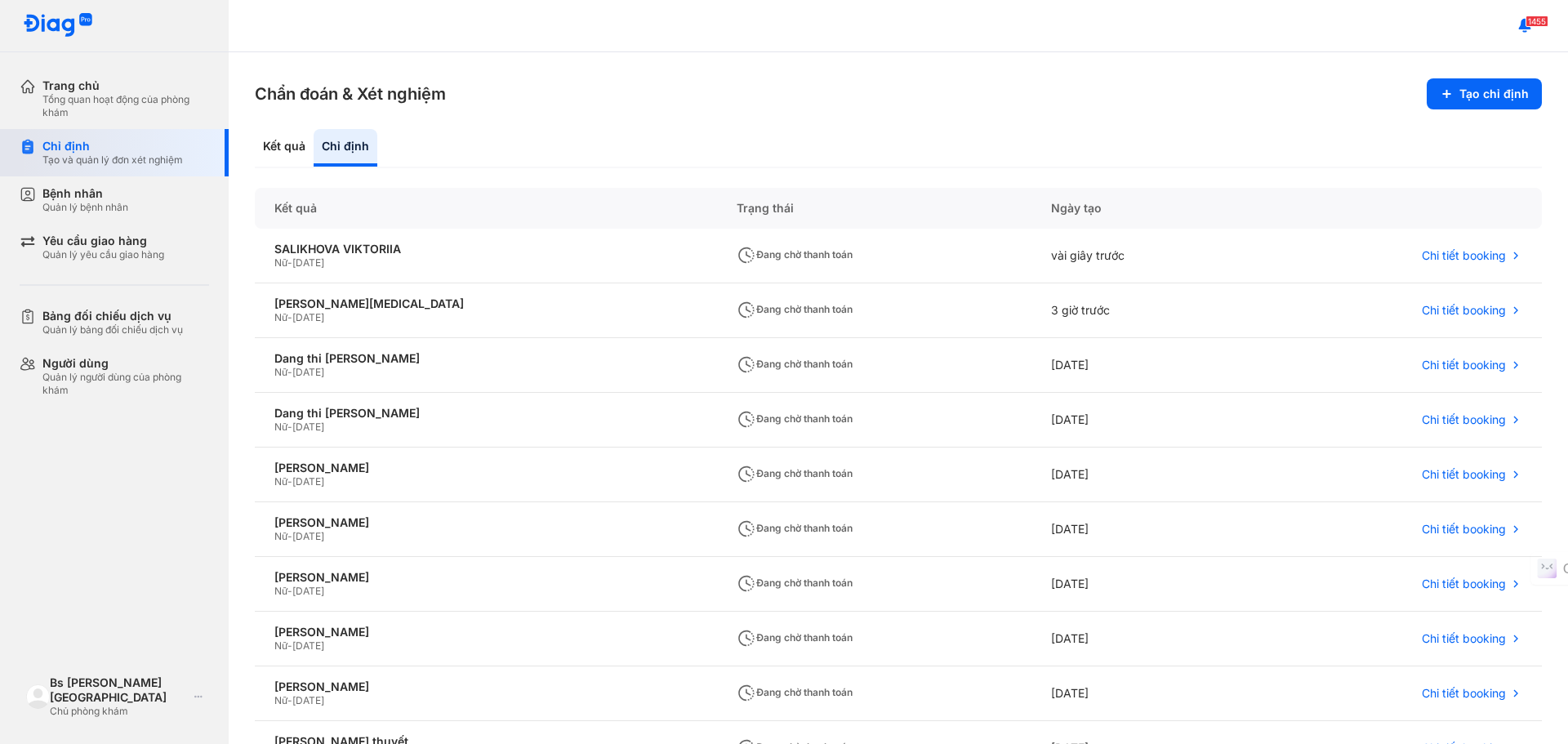
click at [73, 137] on div "Chỉ định Tạo và quản lý đơn xét nghiệm" at bounding box center [124, 153] width 209 height 47
drag, startPoint x: 73, startPoint y: 137, endPoint x: 96, endPoint y: 137, distance: 23.0
click at [73, 137] on div "Chỉ định Tạo và quản lý đơn xét nghiệm" at bounding box center [124, 153] width 209 height 47
